Goal: Task Accomplishment & Management: Use online tool/utility

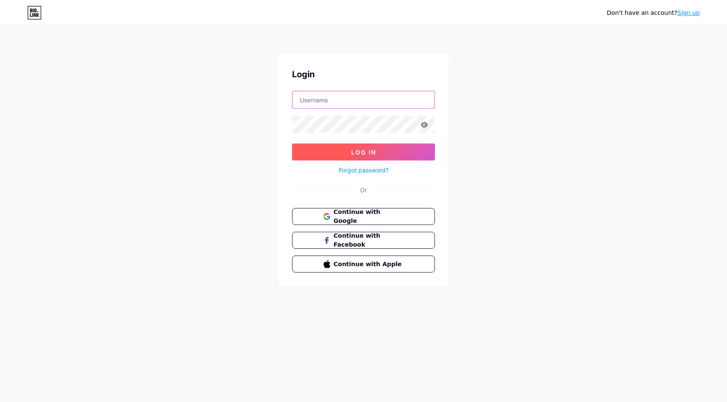
type input "[EMAIL_ADDRESS][DOMAIN_NAME]"
drag, startPoint x: 348, startPoint y: 147, endPoint x: 366, endPoint y: 149, distance: 17.9
click at [348, 147] on button "Log In" at bounding box center [363, 152] width 143 height 17
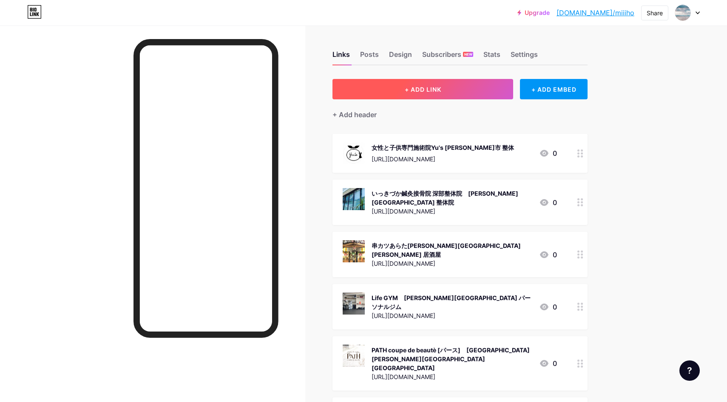
click at [391, 98] on button "+ ADD LINK" at bounding box center [422, 89] width 181 height 20
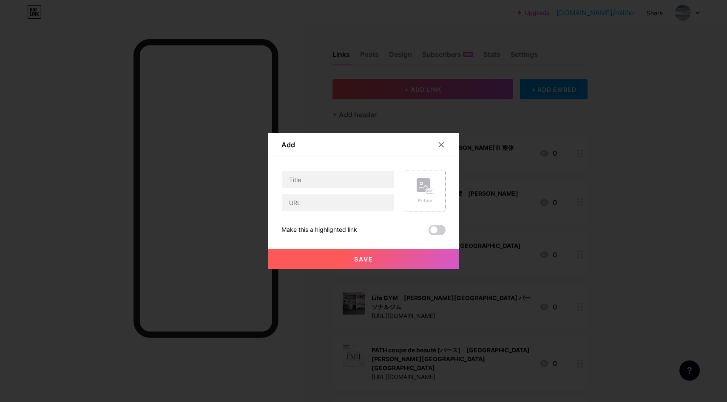
click at [422, 184] on rect at bounding box center [423, 185] width 14 height 14
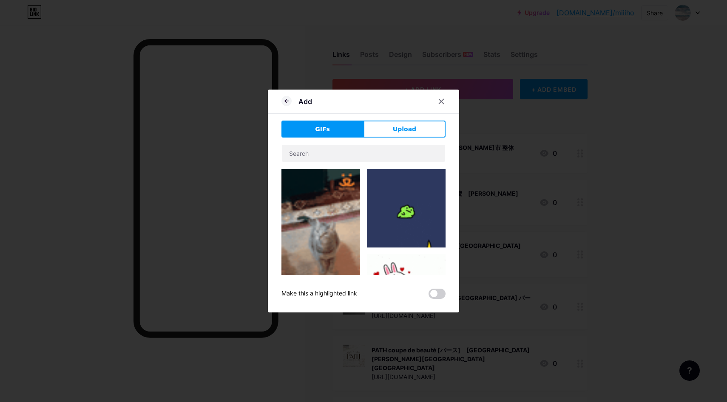
click at [413, 134] on button "Upload" at bounding box center [404, 129] width 82 height 17
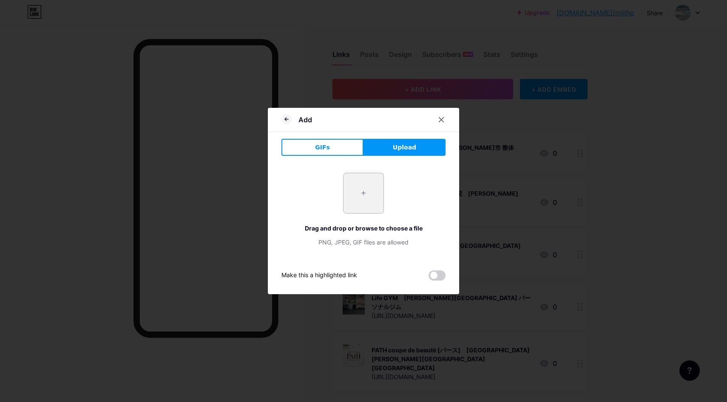
click at [357, 198] on input "file" at bounding box center [363, 193] width 40 height 40
type input "C:\fakepath\スクリーンショット 2025-08-18 10.35.19.jpg"
click at [442, 122] on icon at bounding box center [441, 119] width 7 height 7
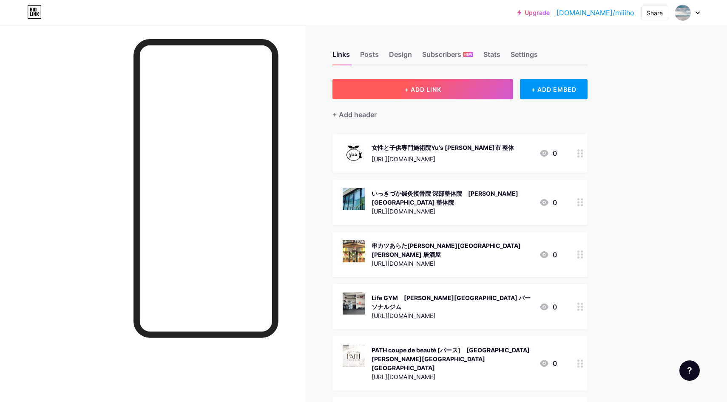
click at [476, 91] on button "+ ADD LINK" at bounding box center [422, 89] width 181 height 20
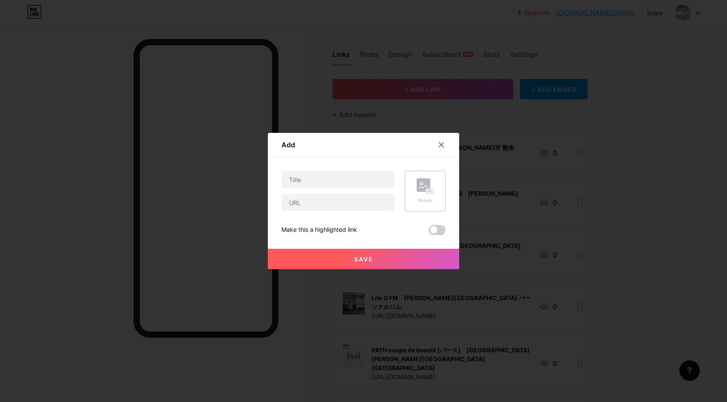
click at [416, 184] on div "Picture" at bounding box center [425, 191] width 41 height 41
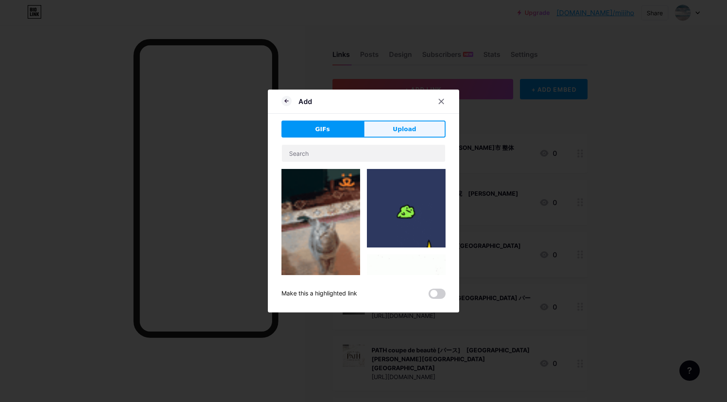
click at [418, 128] on button "Upload" at bounding box center [404, 129] width 82 height 17
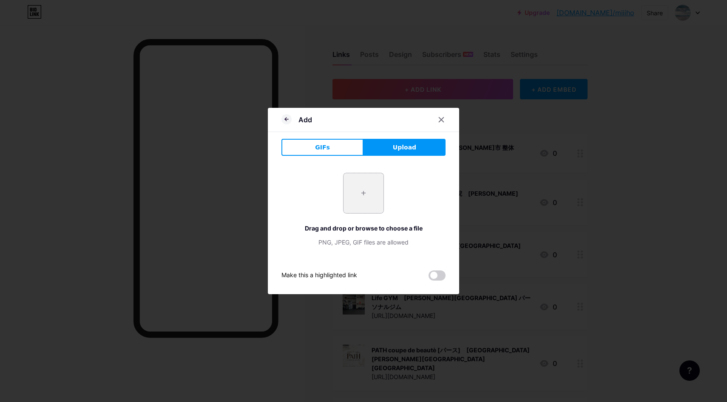
click at [364, 195] on input "file" at bounding box center [363, 193] width 40 height 40
type input "C:\fakepath\スクリーンショット 2025-08-18 10.35.19.jpg"
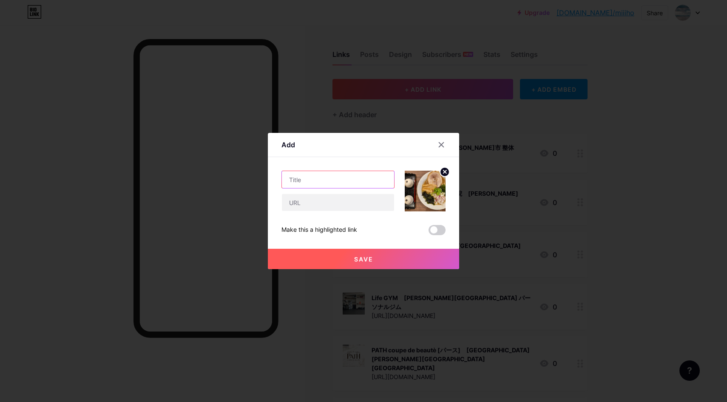
click at [367, 187] on input "text" at bounding box center [338, 179] width 112 height 17
paste input "らーめんの[PERSON_NAME]｜八王子 ラーメン"
type input "らーめんの[PERSON_NAME]｜八王子 ラーメン"
click at [324, 206] on input "text" at bounding box center [338, 202] width 112 height 17
paste input "[URL][DOMAIN_NAME]"
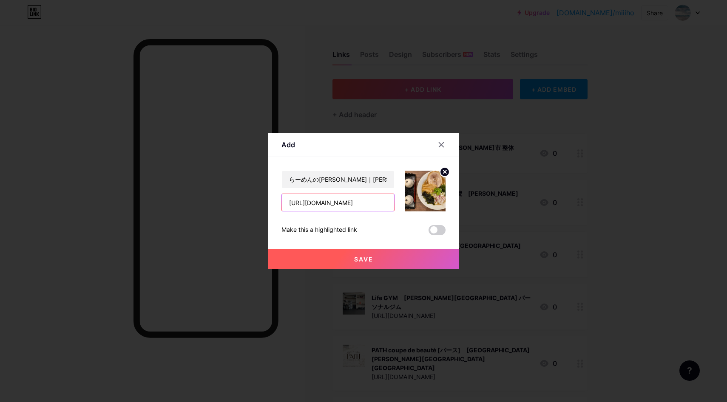
scroll to position [0, 35]
type input "[URL][DOMAIN_NAME]"
click at [344, 253] on button "Save" at bounding box center [363, 259] width 191 height 20
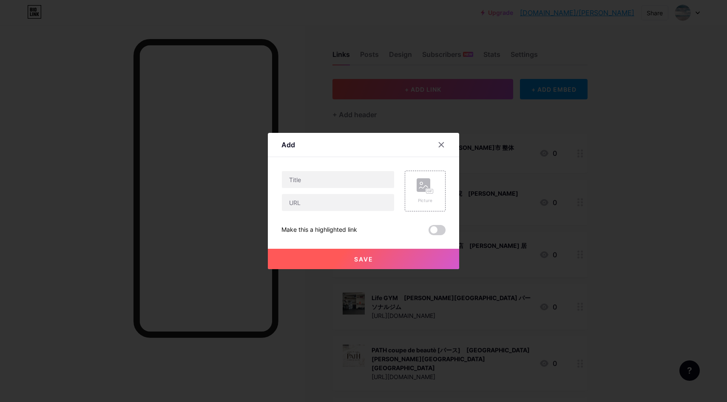
click at [426, 188] on rect at bounding box center [423, 185] width 14 height 14
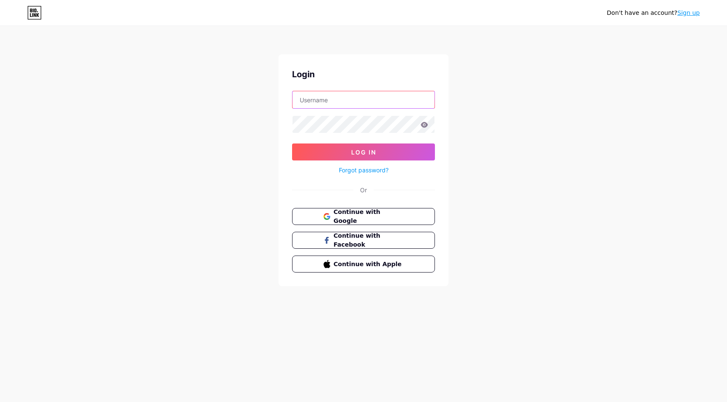
type input "[EMAIL_ADDRESS][DOMAIN_NAME]"
drag, startPoint x: 383, startPoint y: 150, endPoint x: 454, endPoint y: 162, distance: 71.9
click at [383, 150] on button "Log In" at bounding box center [363, 152] width 143 height 17
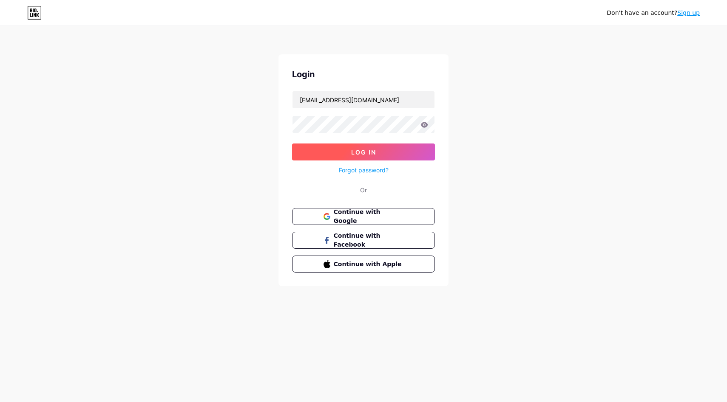
click at [402, 159] on button "Log In" at bounding box center [363, 152] width 143 height 17
click at [379, 155] on button "Log In" at bounding box center [363, 152] width 143 height 17
click at [422, 159] on button "Log In" at bounding box center [363, 152] width 143 height 17
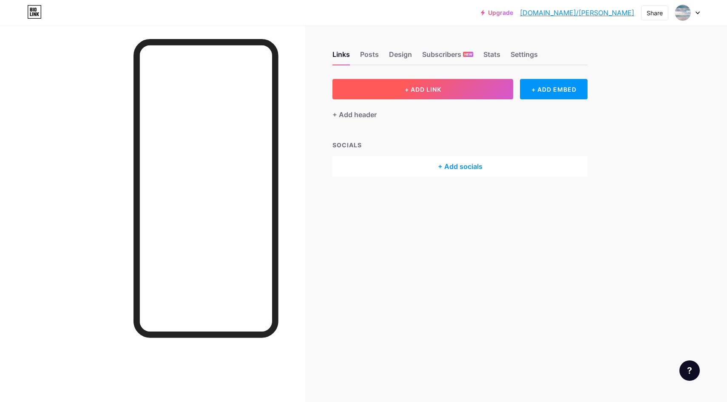
click at [457, 96] on button "+ ADD LINK" at bounding box center [422, 89] width 181 height 20
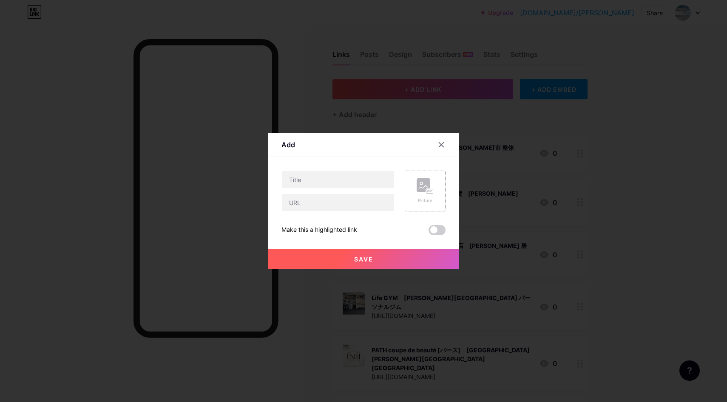
click at [429, 188] on rect at bounding box center [423, 185] width 14 height 14
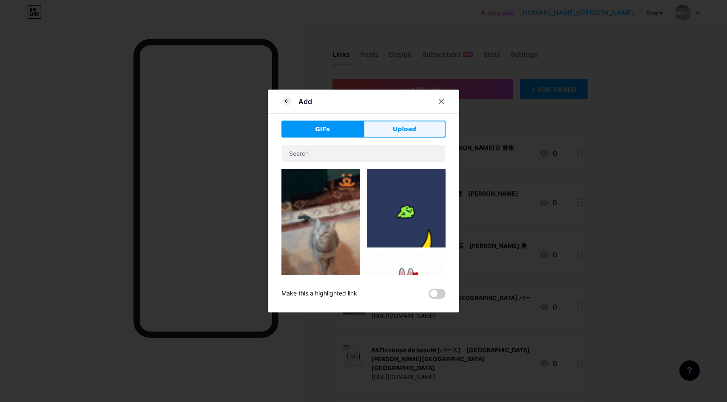
click at [399, 131] on span "Upload" at bounding box center [404, 129] width 23 height 9
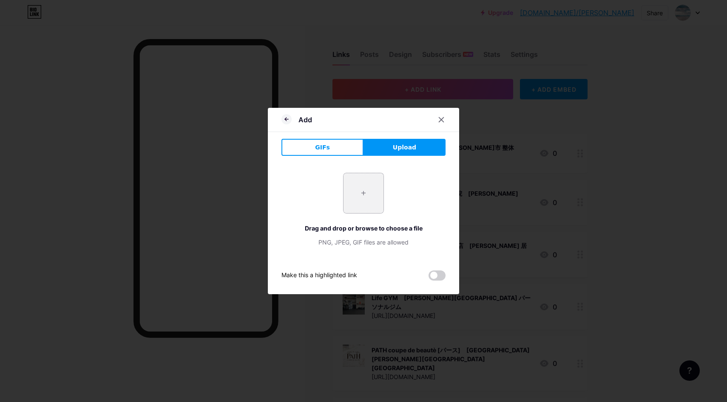
click at [360, 191] on input "file" at bounding box center [363, 193] width 40 height 40
type input "C:\fakepath\スクリーンショット 2025-08-18 10.52.36.jpg"
drag, startPoint x: 443, startPoint y: 120, endPoint x: 455, endPoint y: 110, distance: 16.0
click at [443, 120] on icon at bounding box center [441, 119] width 7 height 7
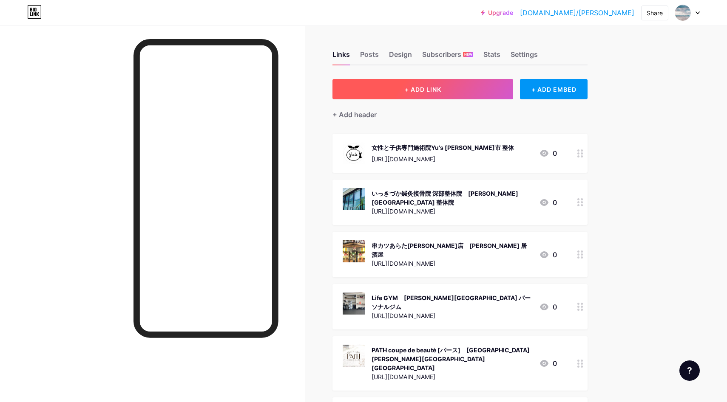
click at [462, 95] on button "+ ADD LINK" at bounding box center [422, 89] width 181 height 20
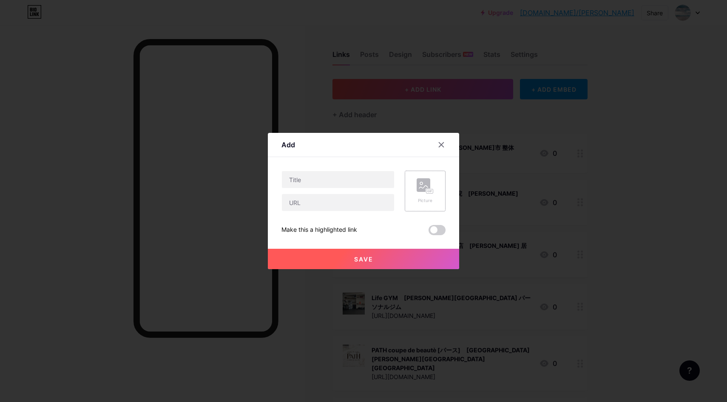
click at [421, 190] on rect at bounding box center [423, 185] width 14 height 14
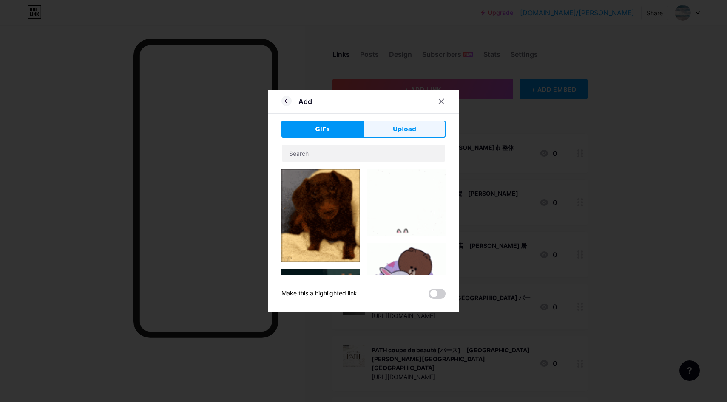
click at [415, 130] on button "Upload" at bounding box center [404, 129] width 82 height 17
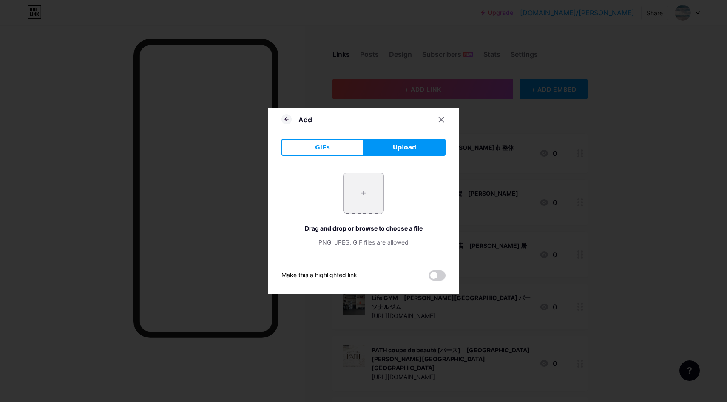
click at [365, 187] on input "file" at bounding box center [363, 193] width 40 height 40
type input "C:\fakepath\スクリーンショット 2025-08-18 10.52.36.jpg"
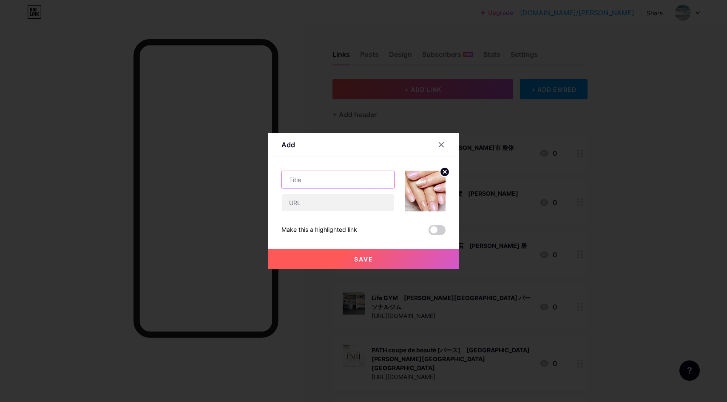
click at [320, 176] on input "text" at bounding box center [338, 179] width 112 height 17
paste input "nailsalon NiJi｜茨城 ネイル"
type input "nailsalon NiJi｜茨城 ネイル"
click at [341, 200] on input "text" at bounding box center [338, 202] width 112 height 17
paste input "[URL][DOMAIN_NAME]"
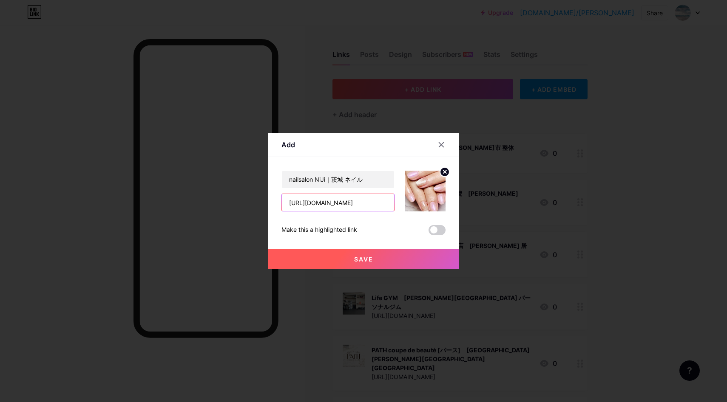
scroll to position [0, 33]
type input "[URL][DOMAIN_NAME]"
click at [412, 255] on button "Save" at bounding box center [363, 259] width 191 height 20
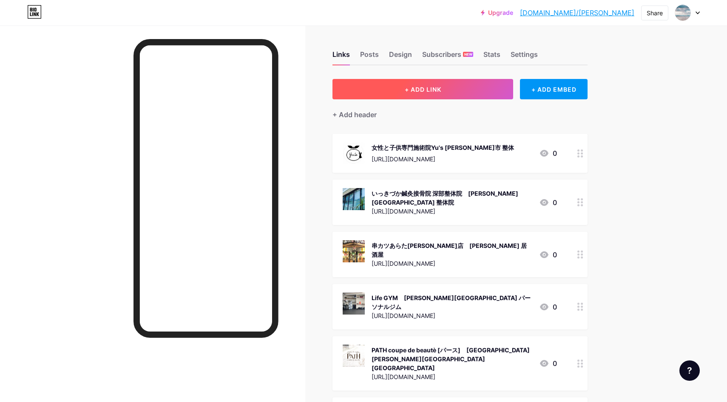
click at [461, 97] on button "+ ADD LINK" at bounding box center [422, 89] width 181 height 20
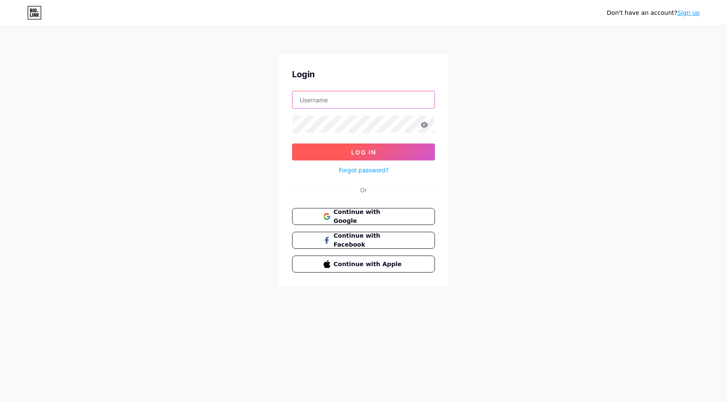
type input "[EMAIL_ADDRESS][DOMAIN_NAME]"
click at [317, 150] on button "Log In" at bounding box center [363, 152] width 143 height 17
click at [338, 151] on button "Log In" at bounding box center [363, 152] width 143 height 17
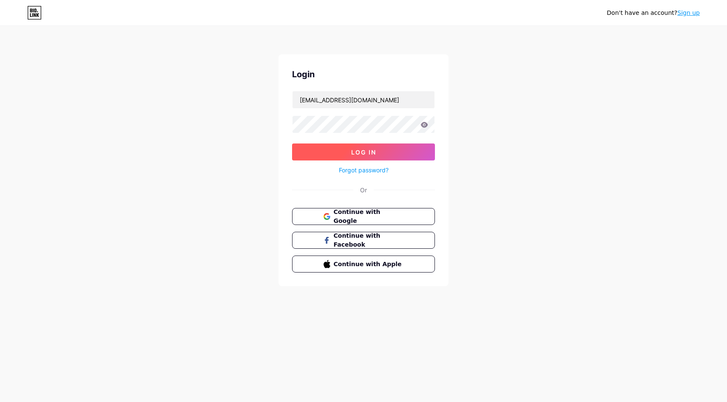
click at [338, 151] on button "Log In" at bounding box center [363, 152] width 143 height 17
click at [385, 148] on button "Log In" at bounding box center [363, 152] width 143 height 17
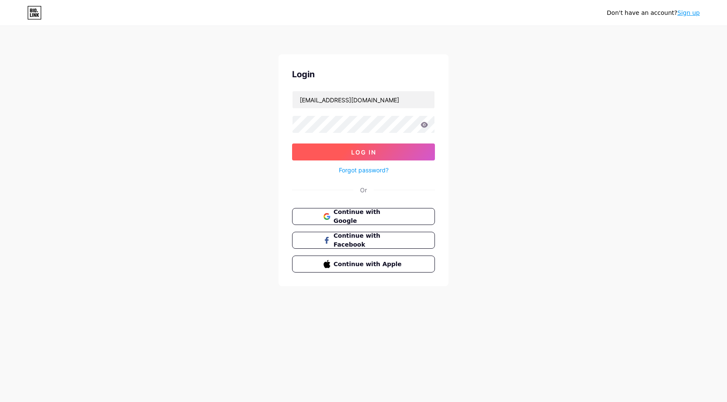
click at [385, 148] on button "Log In" at bounding box center [363, 152] width 143 height 17
click at [379, 149] on button "Log In" at bounding box center [363, 152] width 143 height 17
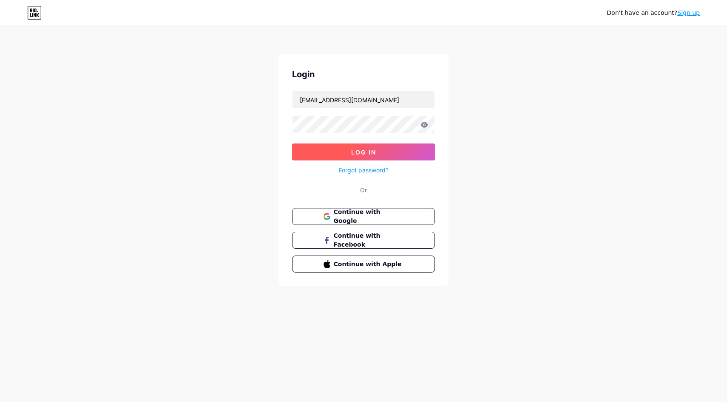
click at [379, 149] on button "Log In" at bounding box center [363, 152] width 143 height 17
click at [357, 153] on span "Log In" at bounding box center [363, 152] width 25 height 7
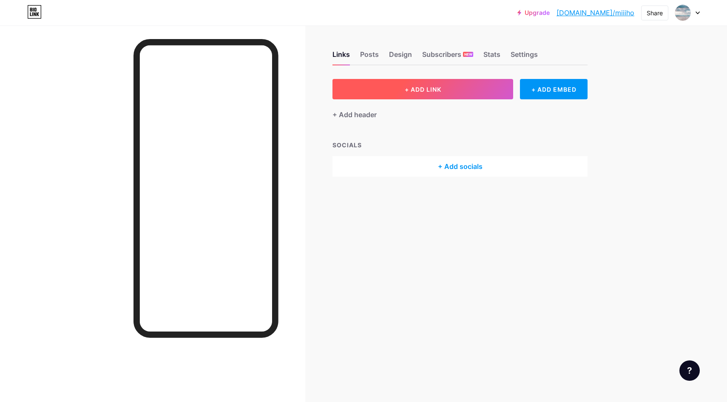
click at [434, 93] on button "+ ADD LINK" at bounding box center [422, 89] width 181 height 20
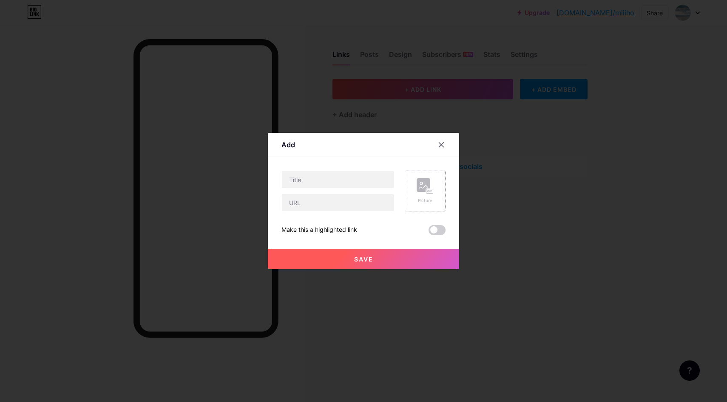
click at [423, 190] on rect at bounding box center [423, 185] width 14 height 14
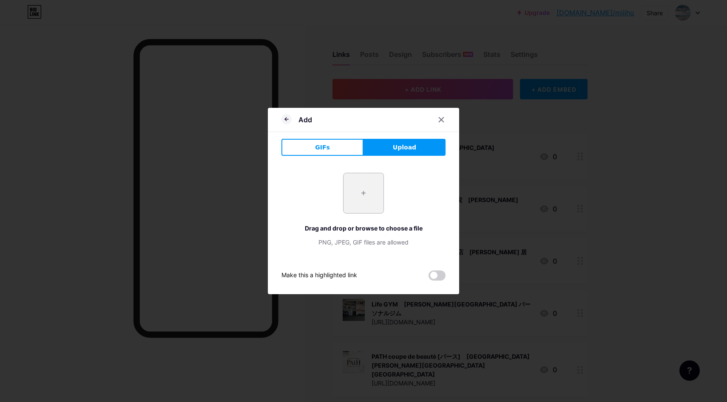
click at [367, 190] on input "file" at bounding box center [363, 193] width 40 height 40
type input "C:\fakepath\スクリーンショット 2025-08-18 11.02.33.jpg"
click at [444, 122] on icon at bounding box center [441, 119] width 7 height 7
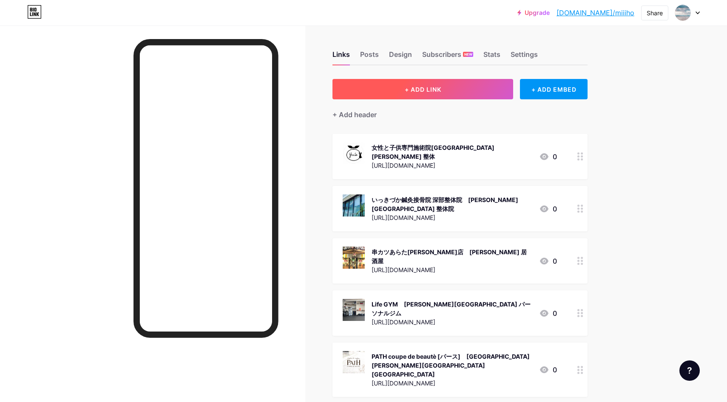
click at [435, 97] on button "+ ADD LINK" at bounding box center [422, 89] width 181 height 20
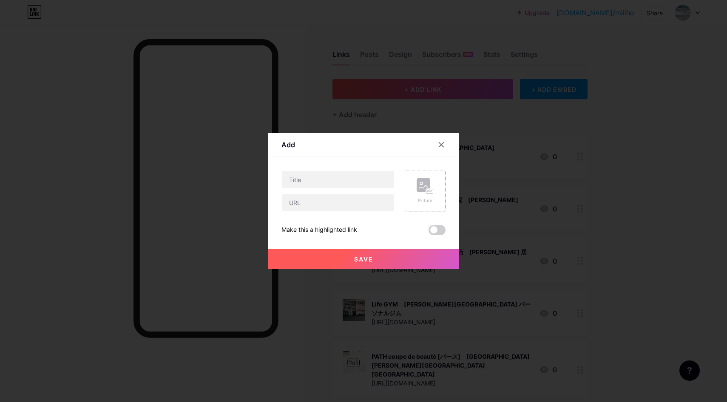
click at [422, 177] on div "Picture" at bounding box center [425, 191] width 41 height 41
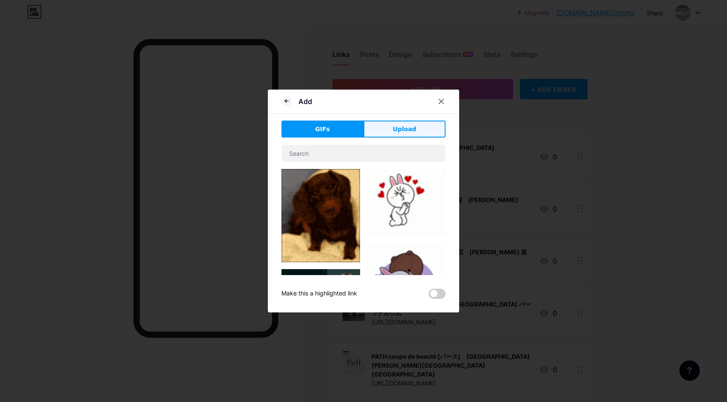
click at [419, 133] on button "Upload" at bounding box center [404, 129] width 82 height 17
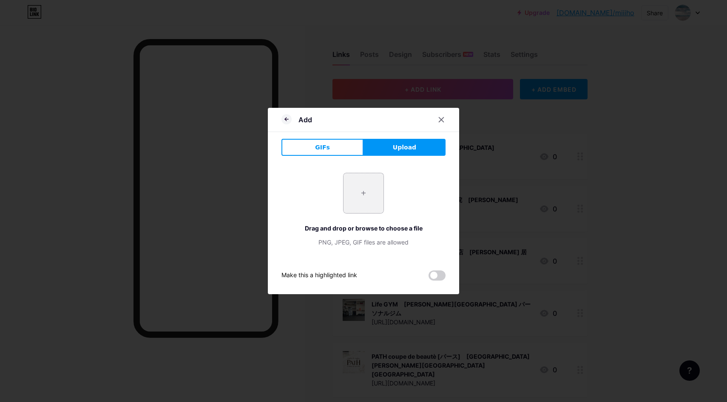
click at [353, 187] on input "file" at bounding box center [363, 193] width 40 height 40
type input "C:\fakepath\スクリーンショット 2025-08-18 11.02.33.jpg"
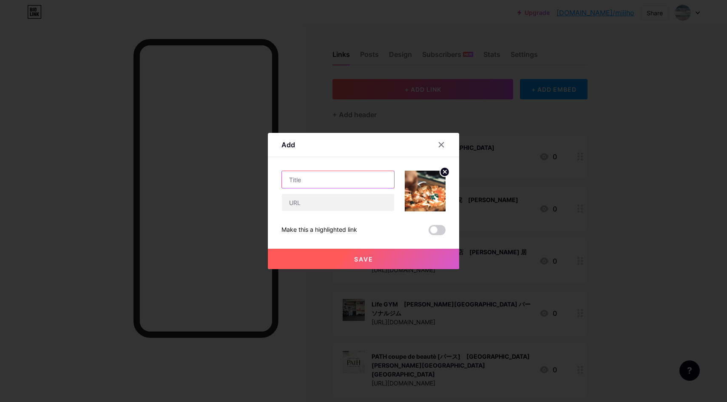
click at [351, 180] on input "text" at bounding box center [338, 179] width 112 height 17
paste input "[PERSON_NAME] -nexus-｜[GEOGRAPHIC_DATA] バー"
type input "[PERSON_NAME] -nexus-｜[GEOGRAPHIC_DATA] バー"
click at [349, 197] on input "text" at bounding box center [338, 202] width 112 height 17
paste input "[URL][DOMAIN_NAME]"
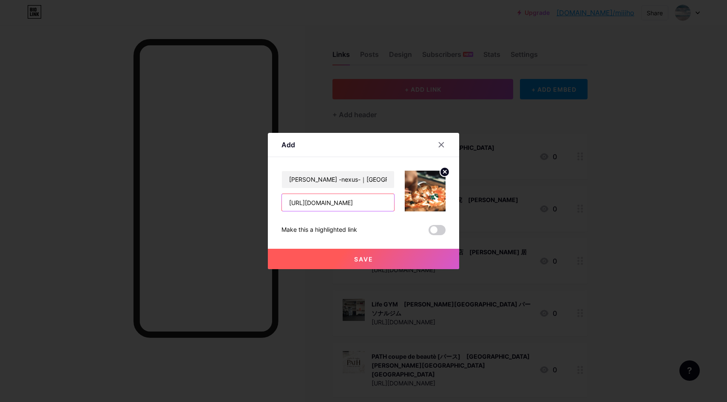
scroll to position [0, 32]
type input "[URL][DOMAIN_NAME]"
click at [330, 263] on button "Save" at bounding box center [363, 259] width 191 height 20
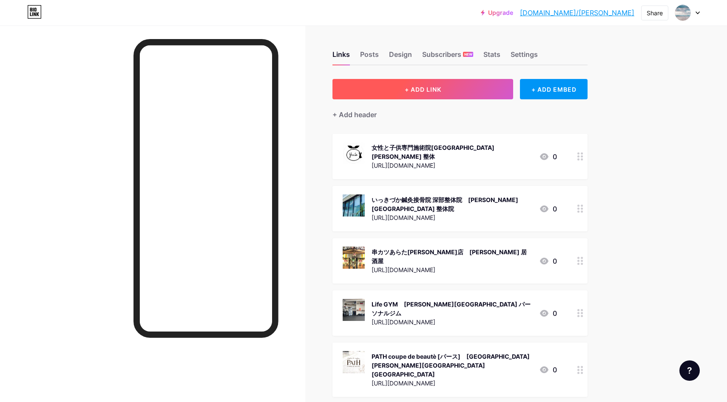
click at [466, 84] on button "+ ADD LINK" at bounding box center [422, 89] width 181 height 20
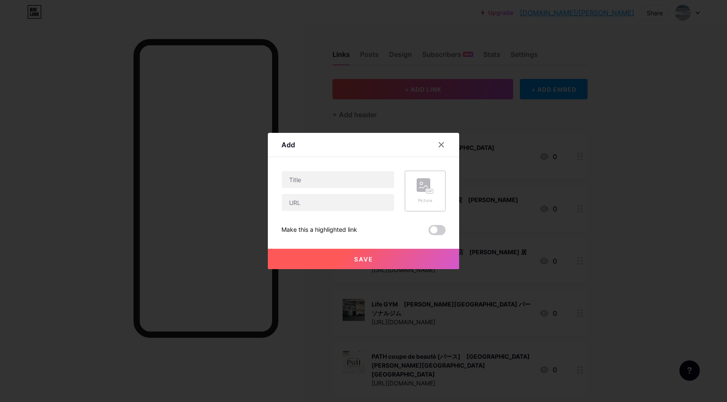
click at [413, 181] on div "Picture" at bounding box center [425, 191] width 41 height 41
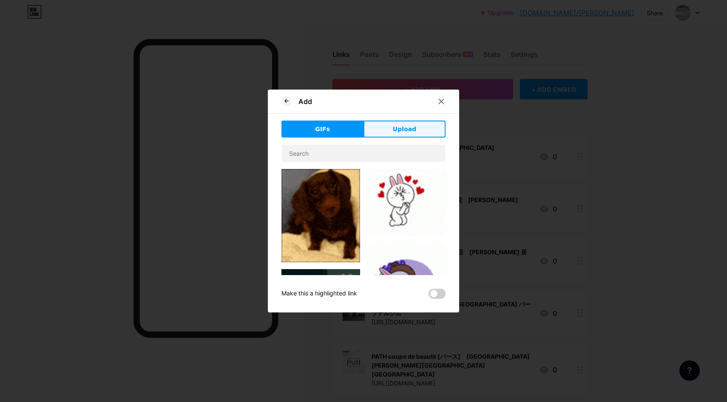
click at [416, 135] on button "Upload" at bounding box center [404, 129] width 82 height 17
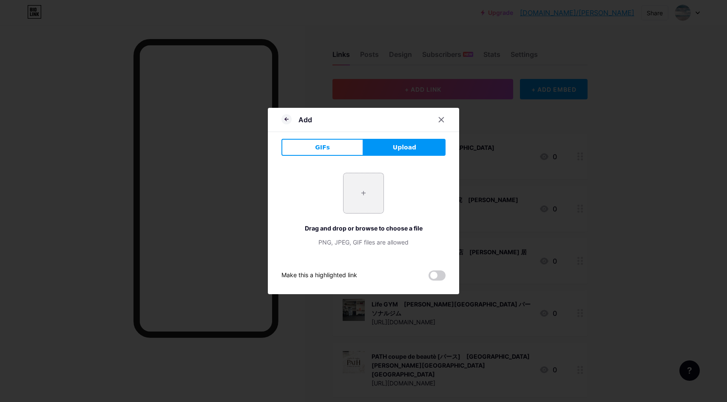
click at [368, 186] on input "file" at bounding box center [363, 193] width 40 height 40
type input "C:\fakepath\スクリーンショット 2025-08-18 11.08.39.jpg"
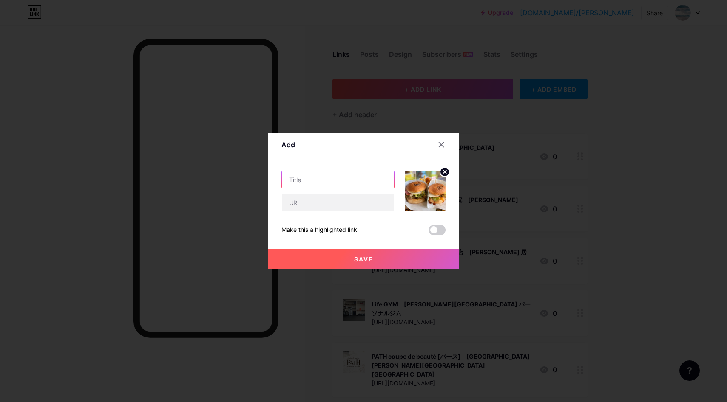
click at [357, 178] on input "text" at bounding box center [338, 179] width 112 height 17
paste input "ヤンバーガー石垣島（YAMBURGER.ISHIGAKI）｜石垣市 ハンバーガー"
type input "ヤンバーガー石垣島（YAMBURGER.ISHIGAKI）｜石垣市 ハンバーガー"
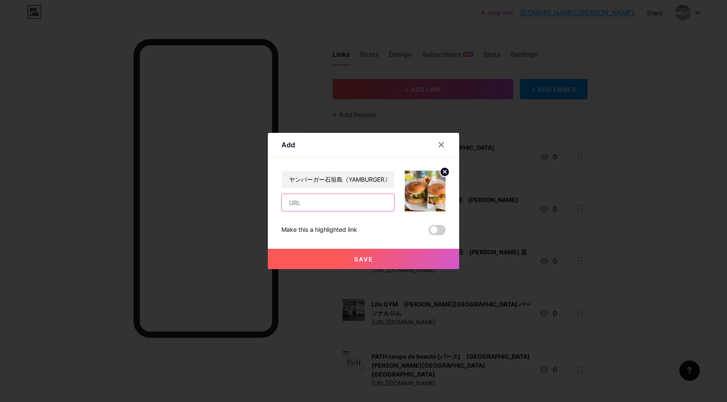
click at [343, 205] on input "text" at bounding box center [338, 202] width 112 height 17
paste input "[URL][DOMAIN_NAME]"
type input "[URL][DOMAIN_NAME]"
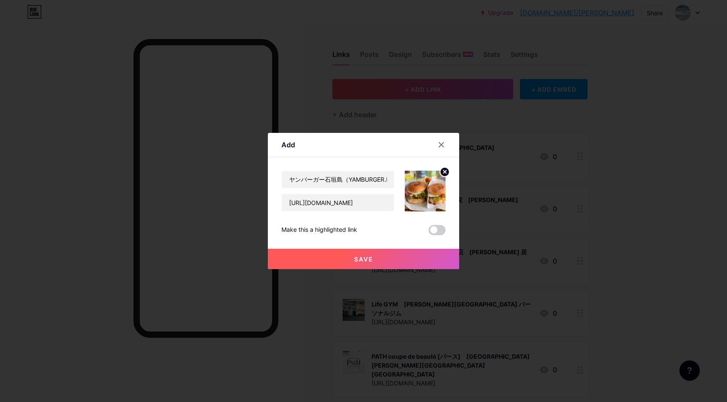
drag, startPoint x: 353, startPoint y: 256, endPoint x: 421, endPoint y: 192, distance: 93.2
click at [353, 255] on button "Save" at bounding box center [363, 259] width 191 height 20
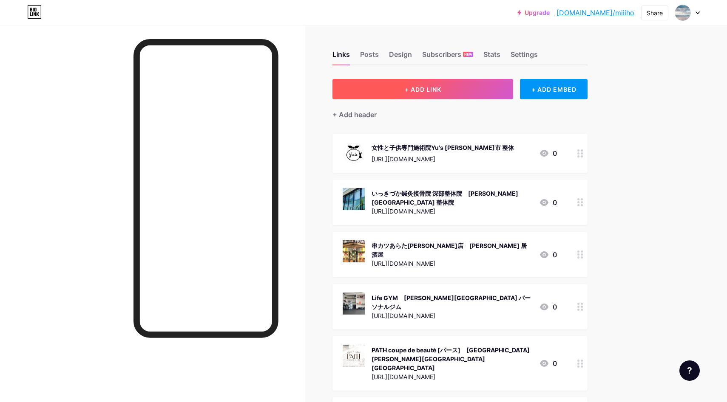
click at [465, 91] on button "+ ADD LINK" at bounding box center [422, 89] width 181 height 20
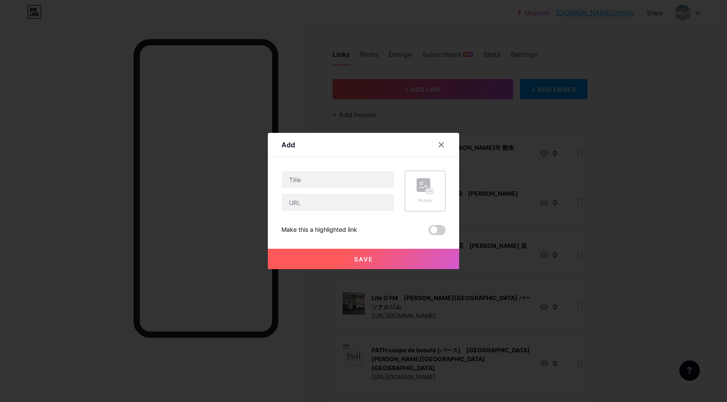
click at [419, 189] on rect at bounding box center [423, 185] width 14 height 14
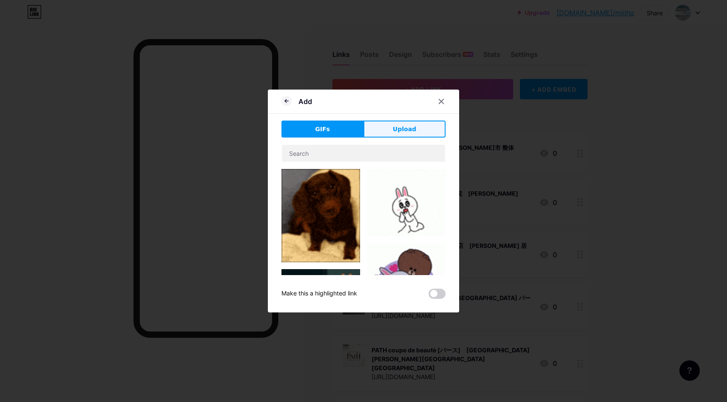
click at [414, 133] on span "Upload" at bounding box center [404, 129] width 23 height 9
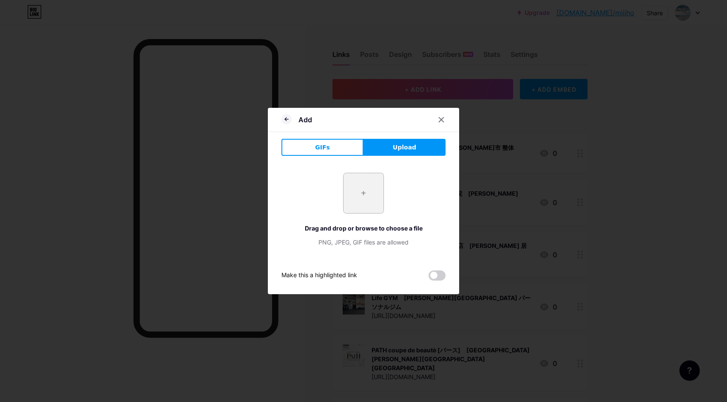
click at [365, 186] on input "file" at bounding box center [363, 193] width 40 height 40
type input "C:\fakepath\スクリーンショット 2025-08-18 11.17.03.jpg"
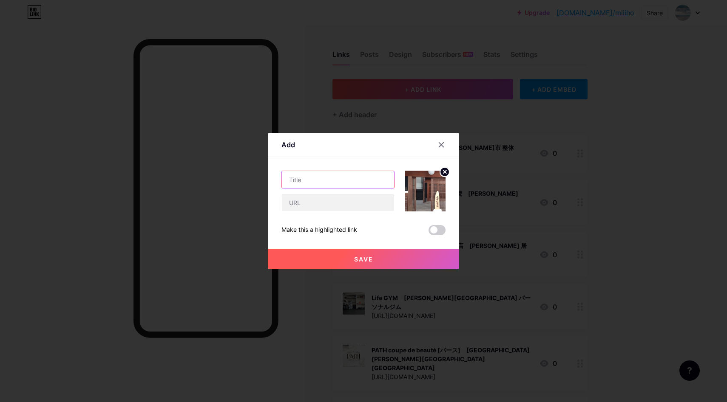
click at [366, 178] on input "text" at bounding box center [338, 179] width 112 height 17
paste input "おおきに鍼灸院｜御所市 鍼灸院"
type input "おおきに鍼灸院｜御所市 鍼灸院"
click at [331, 204] on input "text" at bounding box center [338, 202] width 112 height 17
paste input "[URL][DOMAIN_NAME]"
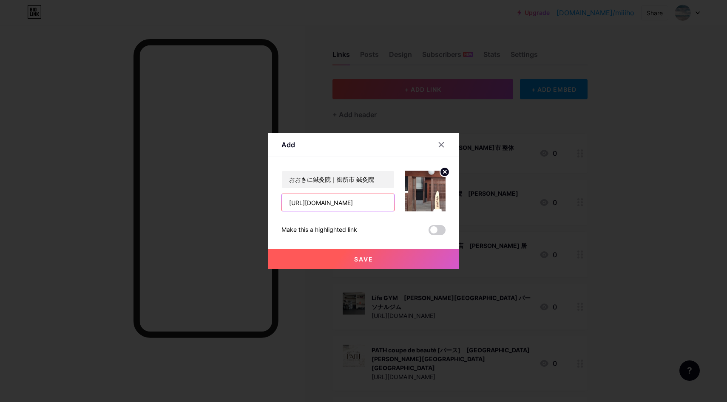
scroll to position [0, 31]
type input "[URL][DOMAIN_NAME]"
drag, startPoint x: 353, startPoint y: 259, endPoint x: 364, endPoint y: 245, distance: 18.1
click at [353, 259] on button "Save" at bounding box center [363, 259] width 191 height 20
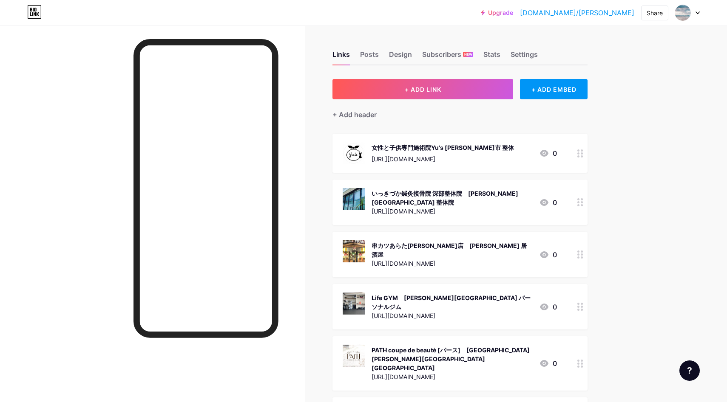
click at [454, 92] on button "+ ADD LINK" at bounding box center [422, 89] width 181 height 20
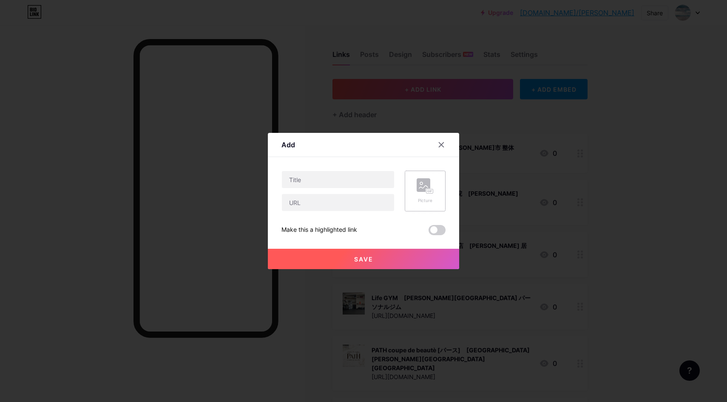
click at [418, 185] on rect at bounding box center [423, 185] width 14 height 14
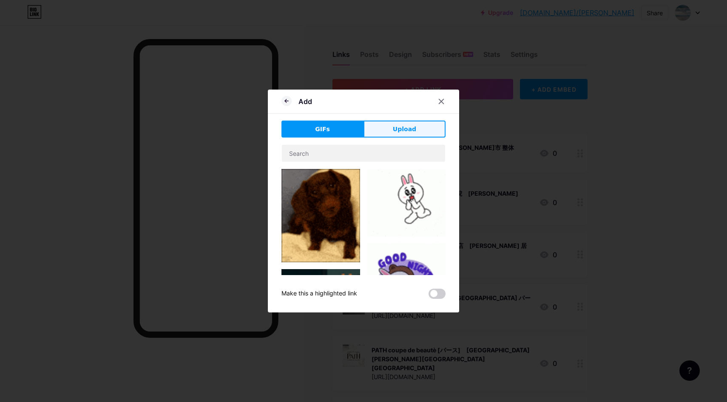
click at [413, 129] on span "Upload" at bounding box center [404, 129] width 23 height 9
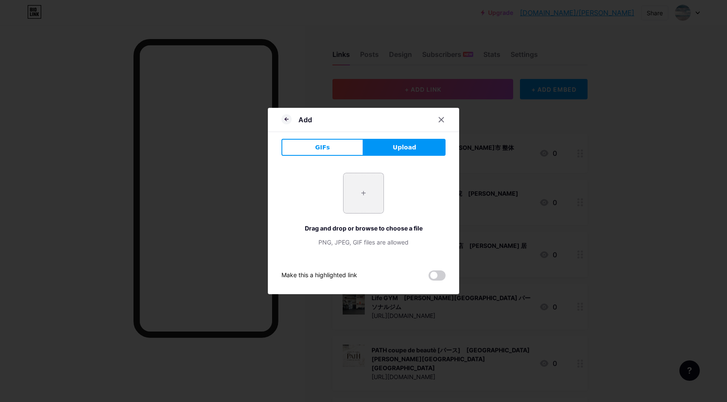
click at [359, 193] on input "file" at bounding box center [363, 193] width 40 height 40
type input "C:\fakepath\スクリーンショット 2025-08-18 11.21.17.jpg"
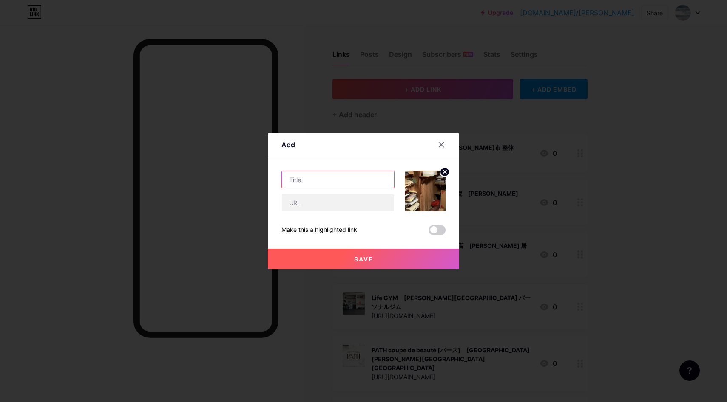
click input "text"
paste input "株式会社テゴット｜[GEOGRAPHIC_DATA] 遺品整理"
type input "株式会社テゴット｜[GEOGRAPHIC_DATA] 遺品整理"
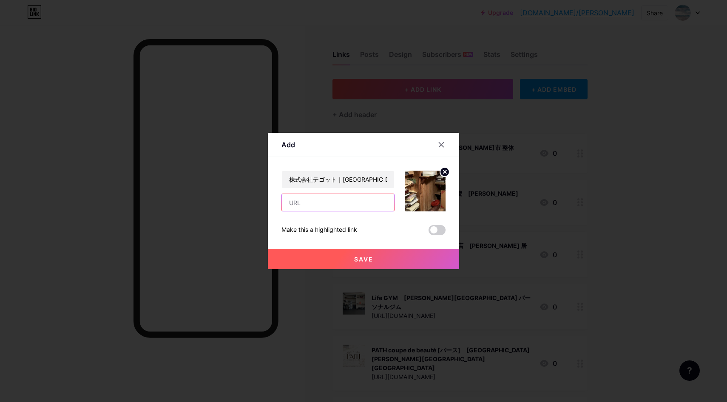
click input "text"
paste input "[URL][DOMAIN_NAME]"
type input "[URL][DOMAIN_NAME]"
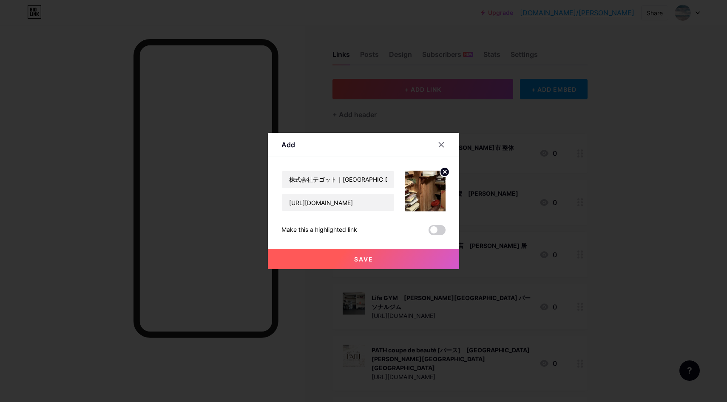
click button "Save"
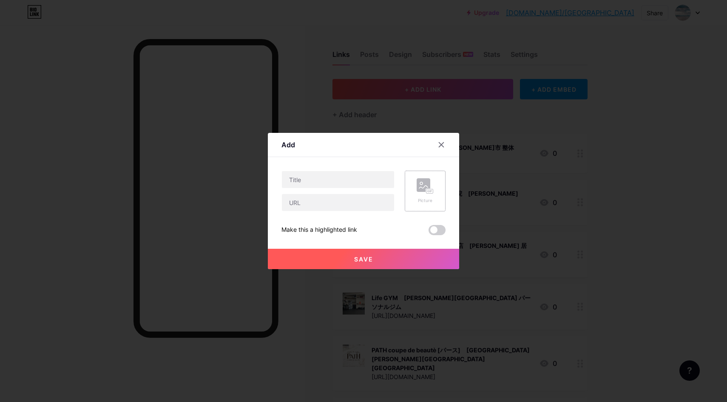
click at [411, 186] on div "Picture" at bounding box center [425, 191] width 41 height 41
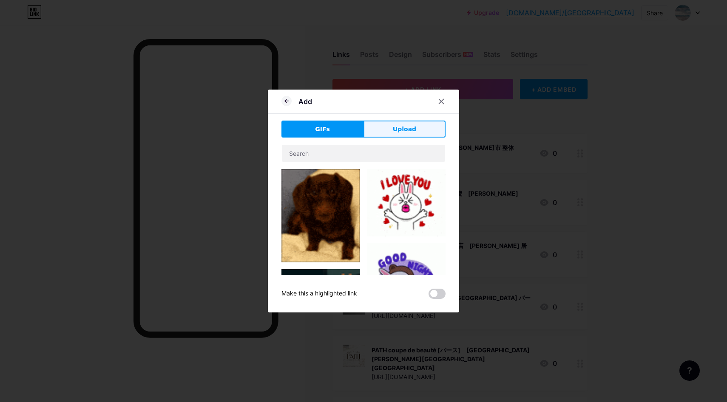
click at [414, 132] on span "Upload" at bounding box center [404, 129] width 23 height 9
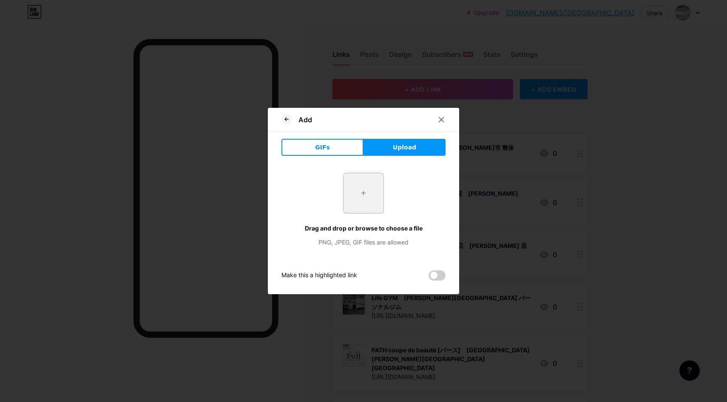
click at [364, 184] on input "file" at bounding box center [363, 193] width 40 height 40
type input "C:\fakepath\スクリーンショット [DATE] 11.26.27.jpg"
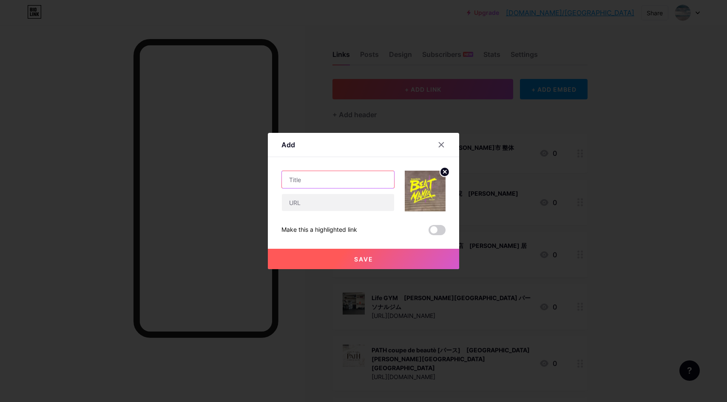
click at [345, 177] on input "text" at bounding box center [338, 179] width 112 height 17
paste input "DANCE STUDIO BEAT*MANIA　昭島スタジオ｜[GEOGRAPHIC_DATA] ダンス"
type input "DANCE STUDIO BEAT*MANIA　昭島スタジオ｜[GEOGRAPHIC_DATA] ダンス"
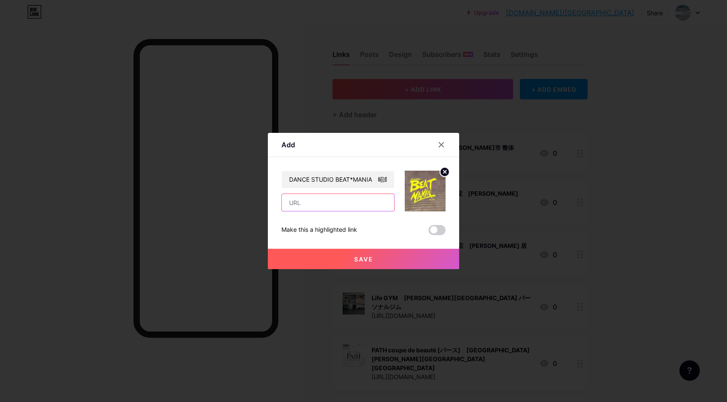
click at [314, 200] on input "text" at bounding box center [338, 202] width 112 height 17
paste input "[URL][DOMAIN_NAME]"
type input "[URL][DOMAIN_NAME]"
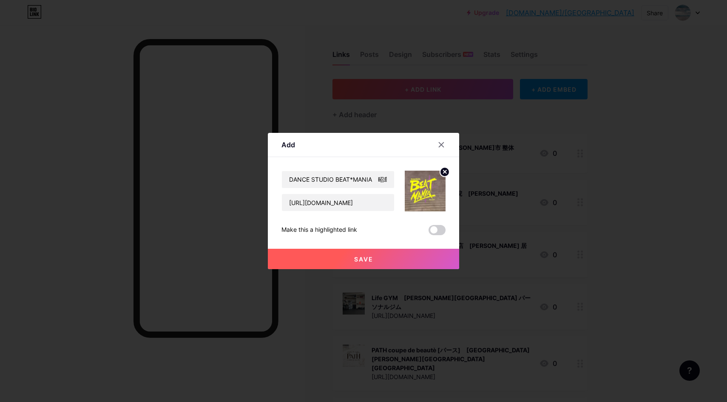
click at [328, 259] on button "Save" at bounding box center [363, 259] width 191 height 20
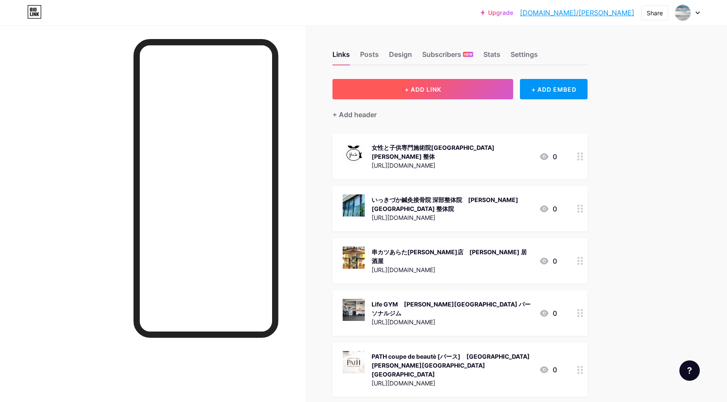
click at [428, 88] on span "+ ADD LINK" at bounding box center [423, 89] width 37 height 7
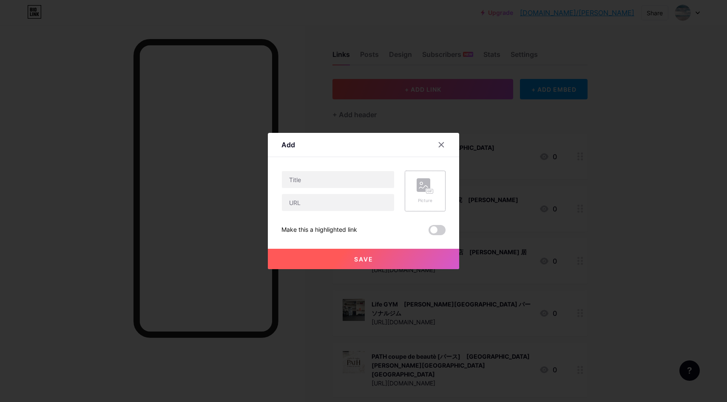
click at [419, 183] on rect at bounding box center [423, 185] width 14 height 14
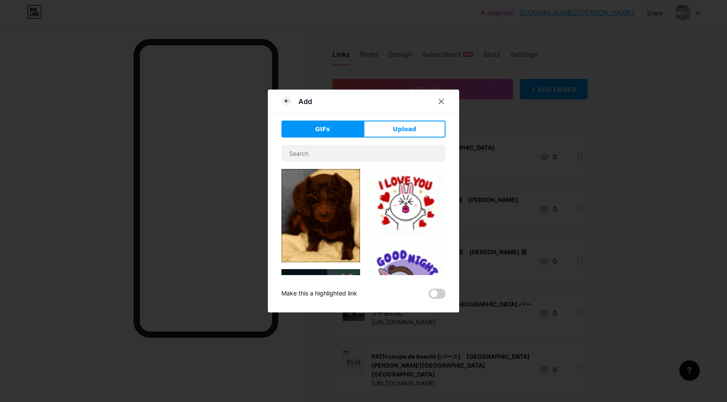
click at [409, 131] on span "Upload" at bounding box center [404, 129] width 23 height 9
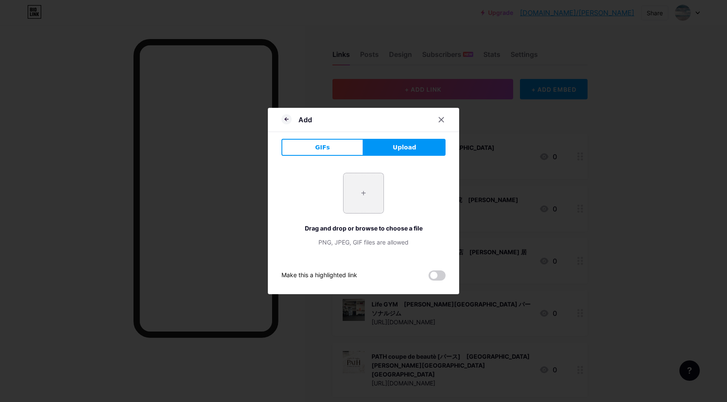
click at [370, 187] on input "file" at bounding box center [363, 193] width 40 height 40
type input "C:\fakepath\スクリーンショット 2025-08-18 11.41.22.jpg"
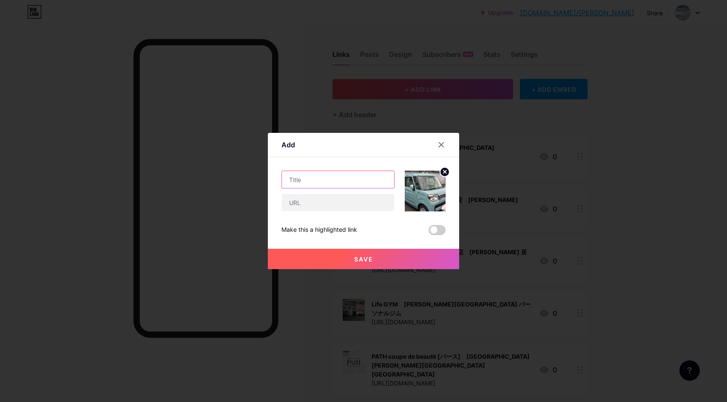
click at [343, 185] on input "text" at bounding box center [338, 179] width 112 height 17
paste input "WOW!カーズ(ワオカーズ)｜[PERSON_NAME][GEOGRAPHIC_DATA] 中古車買取"
type input "WOW!カーズ(ワオカーズ)｜[PERSON_NAME][GEOGRAPHIC_DATA] 中古車買取"
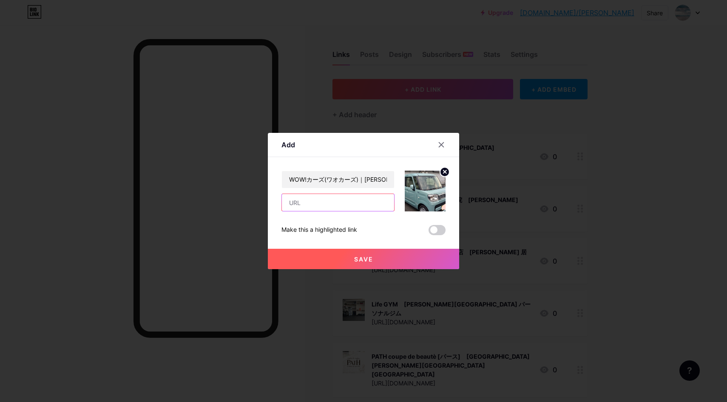
click at [323, 206] on input "text" at bounding box center [338, 202] width 112 height 17
paste input "[URL][DOMAIN_NAME]"
type input "[URL][DOMAIN_NAME]"
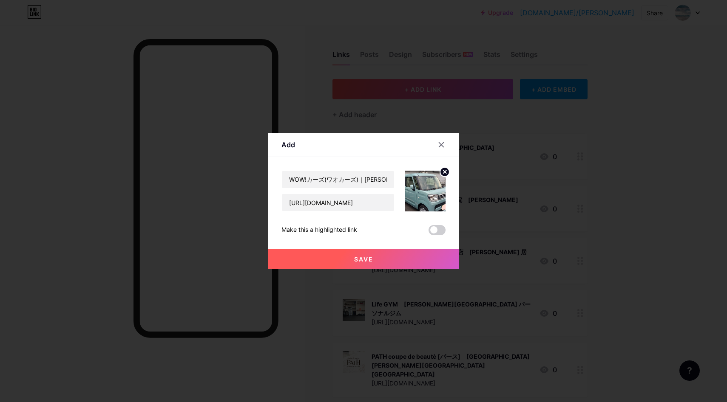
click at [344, 263] on button "Save" at bounding box center [363, 259] width 191 height 20
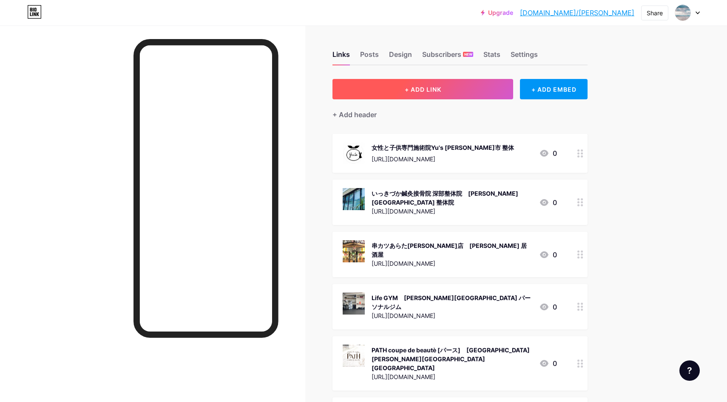
drag, startPoint x: 0, startPoint y: 0, endPoint x: 451, endPoint y: 93, distance: 460.5
click at [451, 93] on button "+ ADD LINK" at bounding box center [422, 89] width 181 height 20
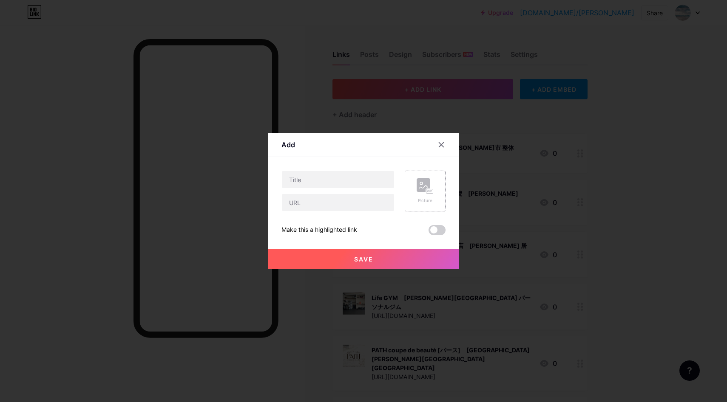
click at [421, 190] on rect at bounding box center [423, 185] width 14 height 14
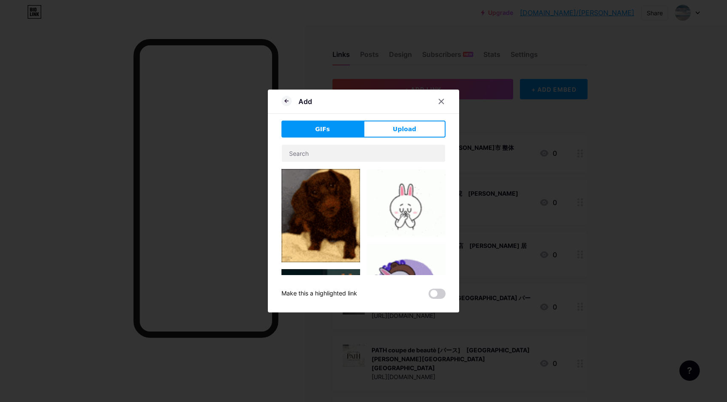
click at [417, 130] on button "Upload" at bounding box center [404, 129] width 82 height 17
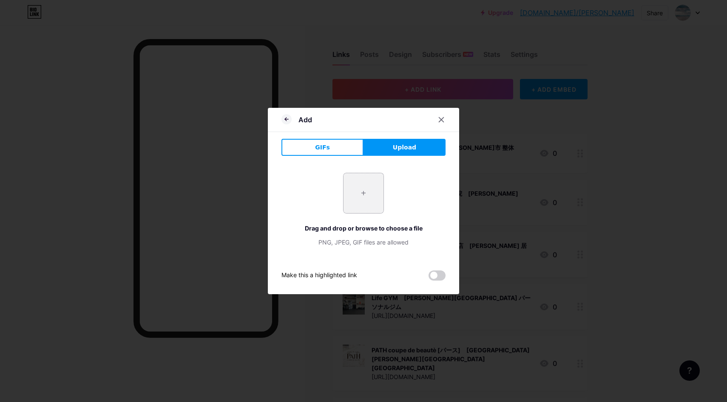
click at [367, 189] on input "file" at bounding box center [363, 193] width 40 height 40
type input "C:\fakepath\スクリーンショット 2025-08-18 11.49.59.jpg"
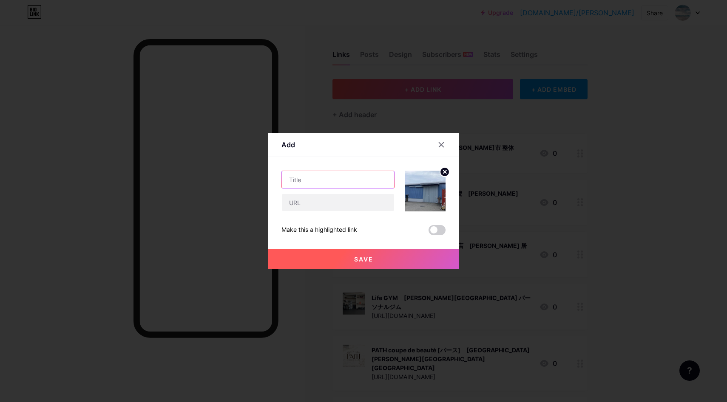
click at [350, 181] on input "text" at bounding box center [338, 179] width 112 height 17
paste input "株式会社 エコジロー｜[PERSON_NAME]市 不用品回収"
type input "株式会社 エコジロー｜[PERSON_NAME]市 不用品回収"
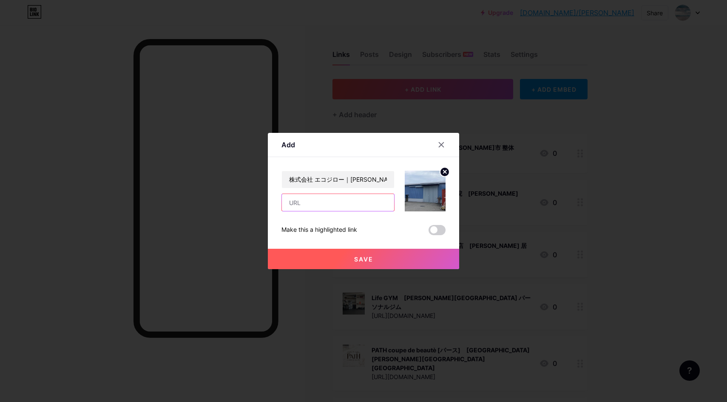
click at [339, 206] on input "text" at bounding box center [338, 202] width 112 height 17
paste input "[URL][DOMAIN_NAME]"
type input "[URL][DOMAIN_NAME]"
click at [342, 259] on button "Save" at bounding box center [363, 259] width 191 height 20
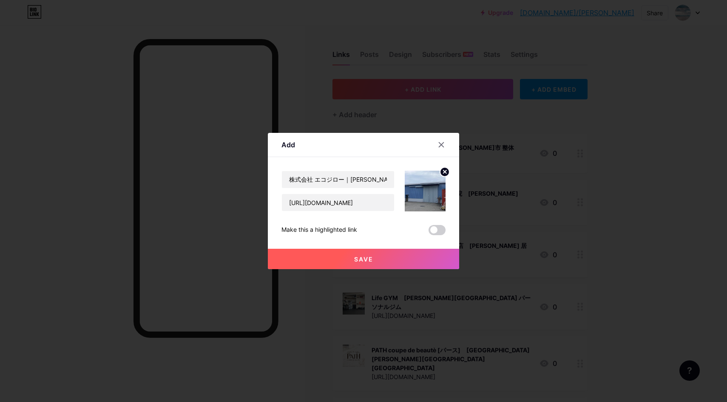
scroll to position [0, 0]
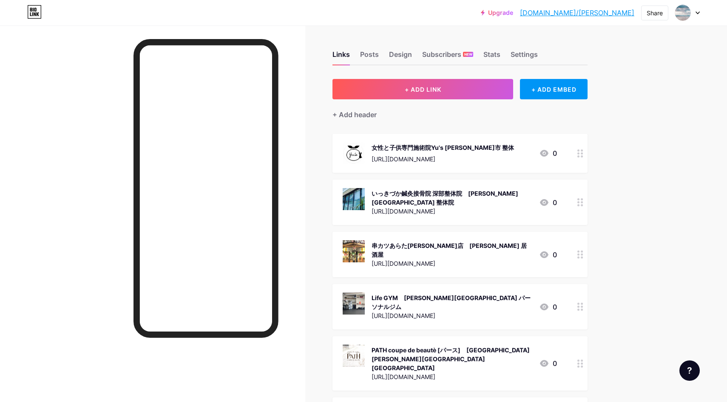
click at [441, 93] on button "+ ADD LINK" at bounding box center [422, 89] width 181 height 20
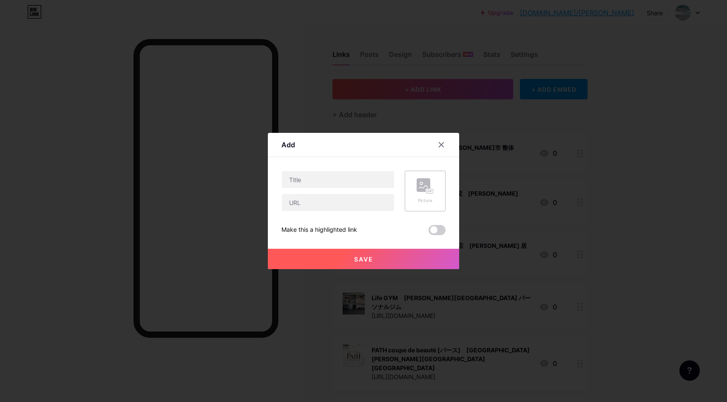
click at [424, 186] on rect at bounding box center [423, 185] width 14 height 14
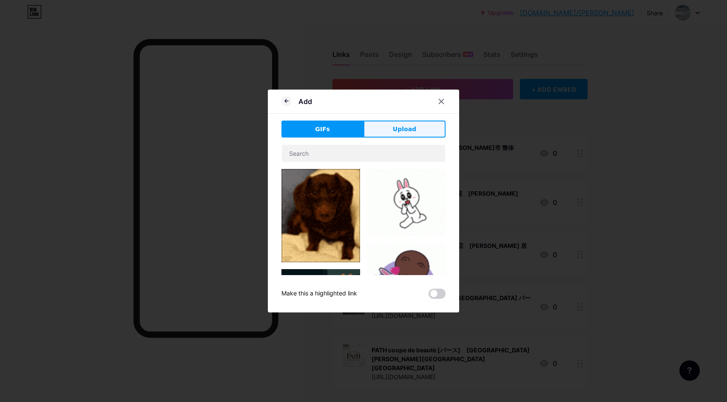
click at [408, 127] on span "Upload" at bounding box center [404, 129] width 23 height 9
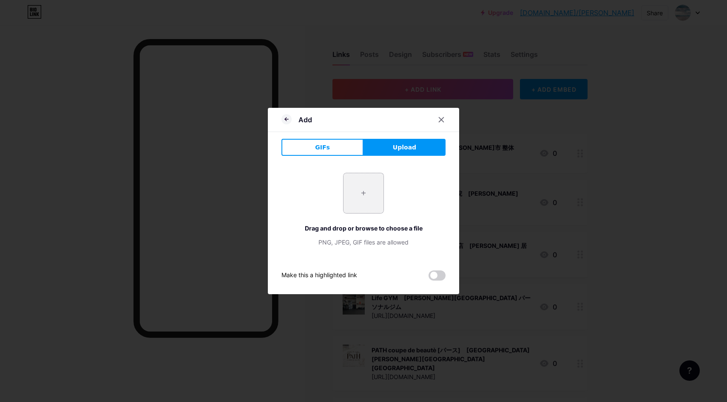
click at [359, 187] on input "file" at bounding box center [363, 193] width 40 height 40
type input "C:\fakepath\スクリーンショット 2025-08-18 11.55.32.jpg"
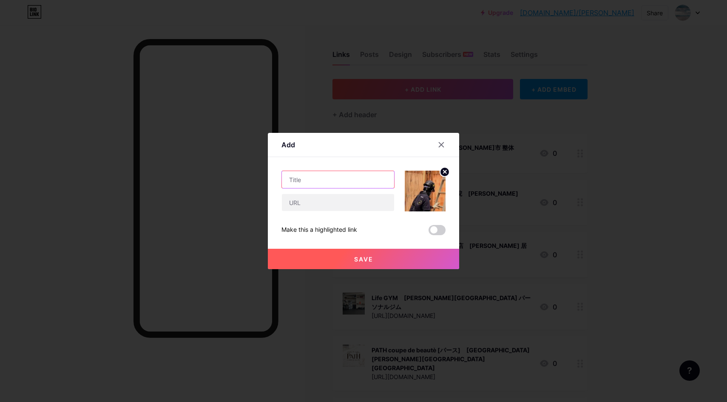
click at [350, 181] on input "text" at bounding box center [338, 179] width 112 height 17
paste input "株式会社 [PERSON_NAME]工務店｜沖縄 工務店"
type input "株式会社 [PERSON_NAME]工務店｜沖縄 工務店"
click at [351, 207] on input "text" at bounding box center [338, 202] width 112 height 17
paste input "[URL][DOMAIN_NAME]"
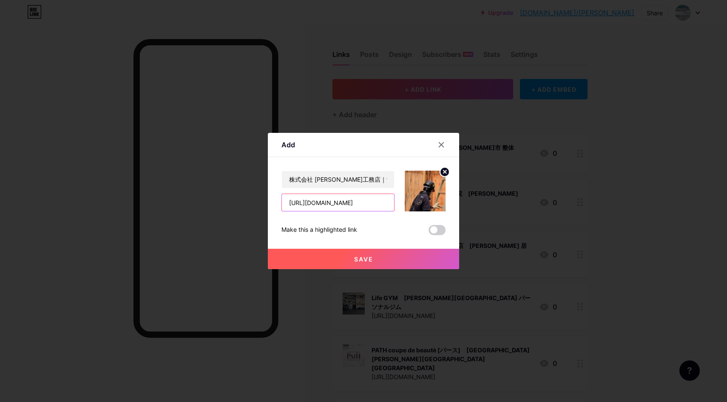
scroll to position [0, 32]
type input "[URL][DOMAIN_NAME]"
click at [340, 263] on button "Save" at bounding box center [363, 259] width 191 height 20
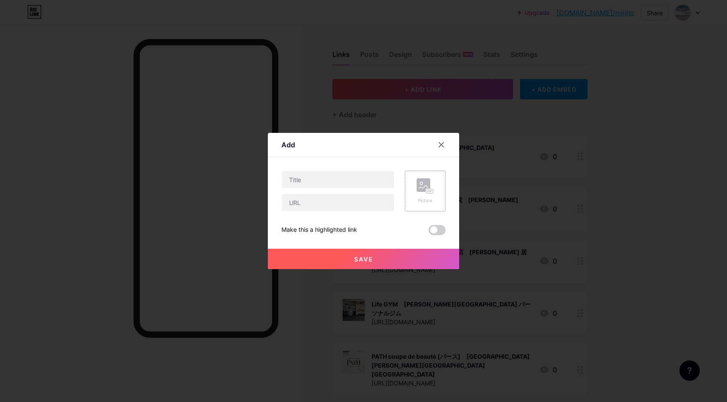
click at [430, 187] on rect at bounding box center [423, 185] width 14 height 14
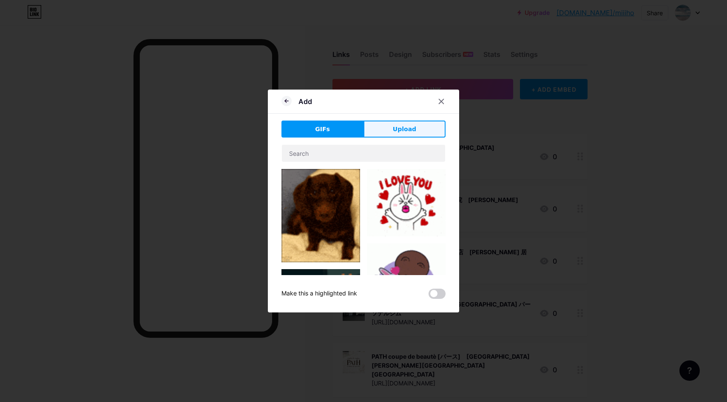
click at [413, 132] on span "Upload" at bounding box center [404, 129] width 23 height 9
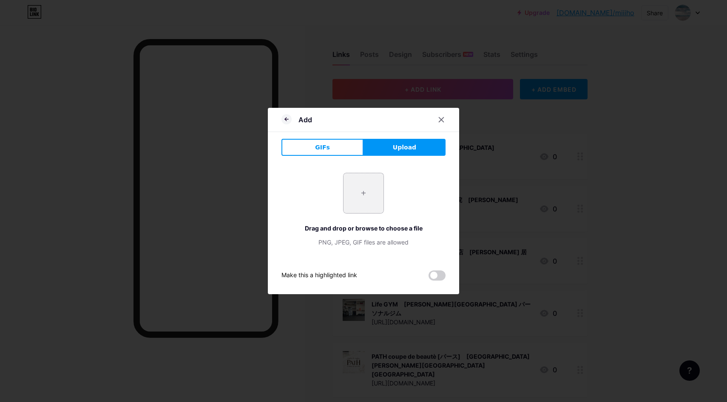
click at [371, 182] on input "file" at bounding box center [363, 193] width 40 height 40
type input "C:\fakepath\スクリーンショット 2025-08-18 11.59.56.jpg"
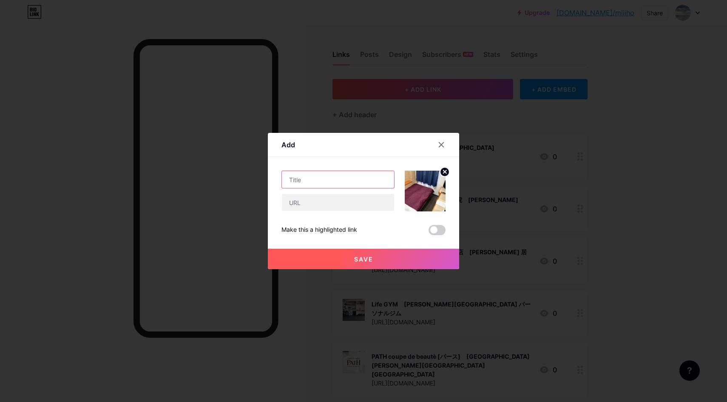
click at [355, 179] on input "text" at bounding box center [338, 179] width 112 height 17
paste input "[PERSON_NAME]ファイブシーズホテル｜[PERSON_NAME][GEOGRAPHIC_DATA]"
type input "[PERSON_NAME][GEOGRAPHIC_DATA]｜[PERSON_NAME][GEOGRAPHIC_DATA]"
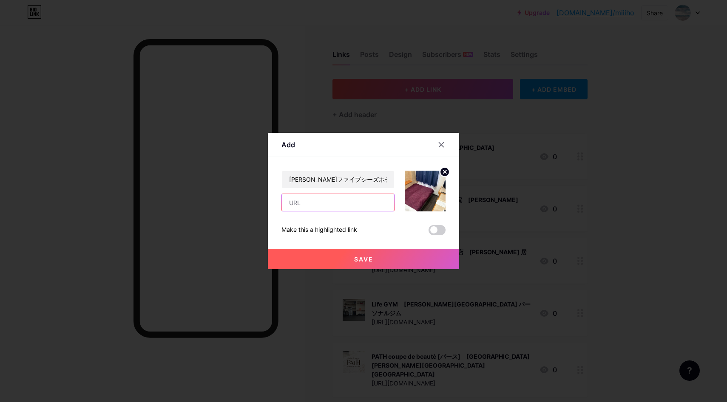
click at [338, 206] on input "text" at bounding box center [338, 202] width 112 height 17
paste input "[URL][DOMAIN_NAME]"
type input "[URL][DOMAIN_NAME]"
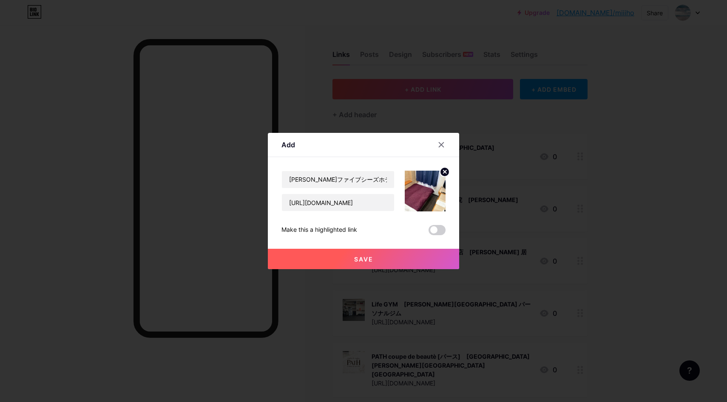
drag, startPoint x: 357, startPoint y: 256, endPoint x: 362, endPoint y: 249, distance: 7.9
click at [357, 256] on span "Save" at bounding box center [363, 259] width 19 height 7
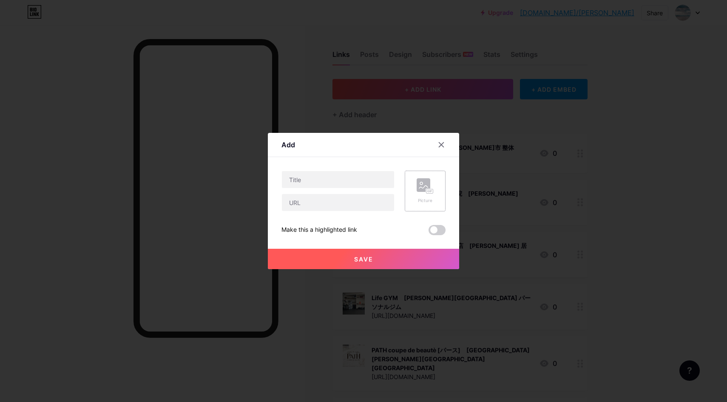
click at [433, 185] on icon at bounding box center [424, 186] width 17 height 16
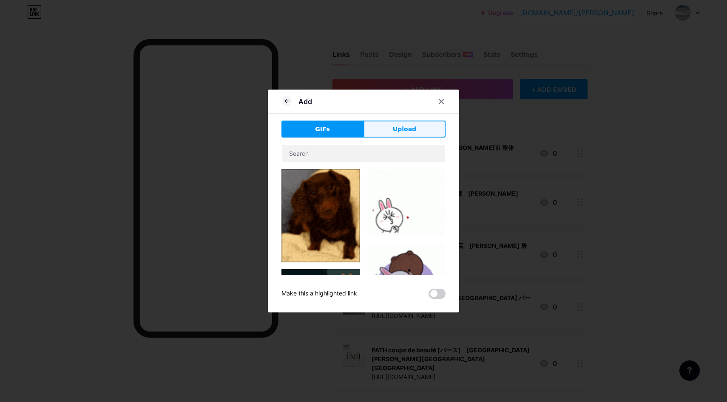
click at [414, 135] on button "Upload" at bounding box center [404, 129] width 82 height 17
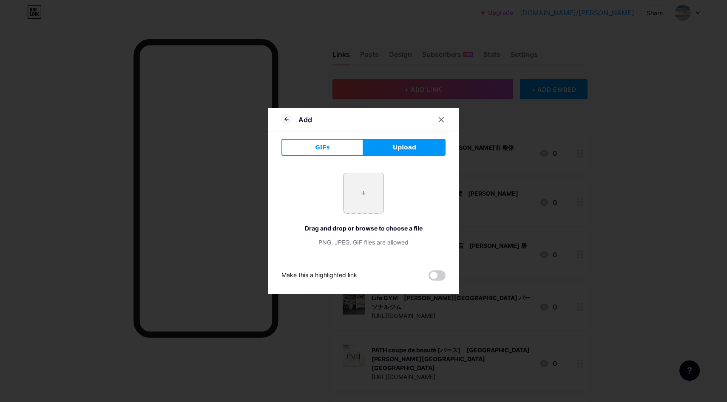
click at [366, 190] on input "file" at bounding box center [363, 193] width 40 height 40
type input "C:\fakepath\スクリーンショット 2025-08-18 12.04.04.jpg"
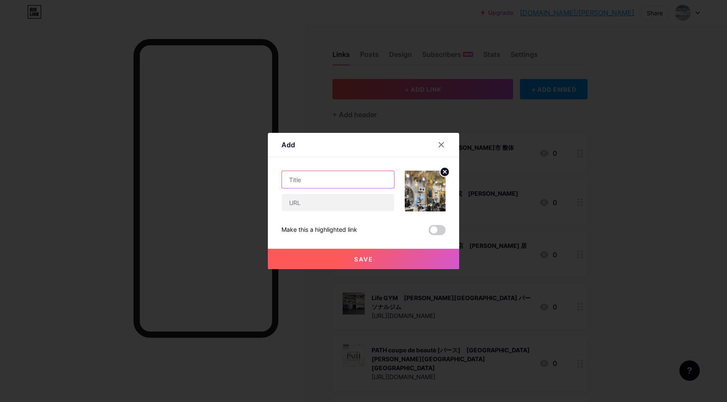
click at [355, 180] on input "text" at bounding box center [338, 179] width 112 height 17
paste input "メルモアロマヘアー 尼崎 美容院(カラー/ヘッドスパ/髪質改善)｜[GEOGRAPHIC_DATA] [GEOGRAPHIC_DATA]"
type input "メルモアロマヘアー 尼崎 美容院(カラー/ヘッドスパ/髪質改善)｜[GEOGRAPHIC_DATA] [GEOGRAPHIC_DATA]"
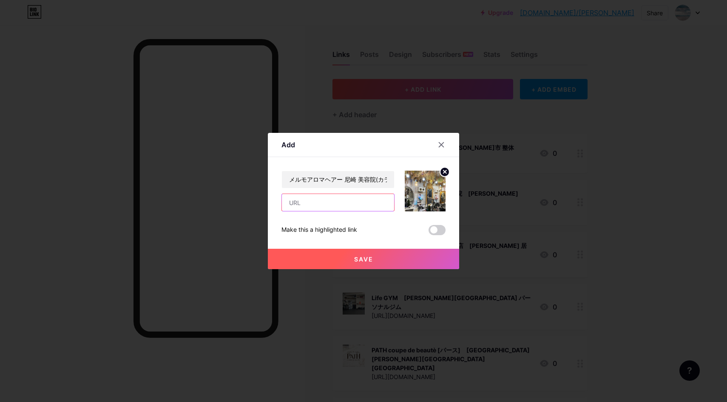
click at [317, 206] on input "text" at bounding box center [338, 202] width 112 height 17
paste input "[URL][DOMAIN_NAME]"
type input "[URL][DOMAIN_NAME]"
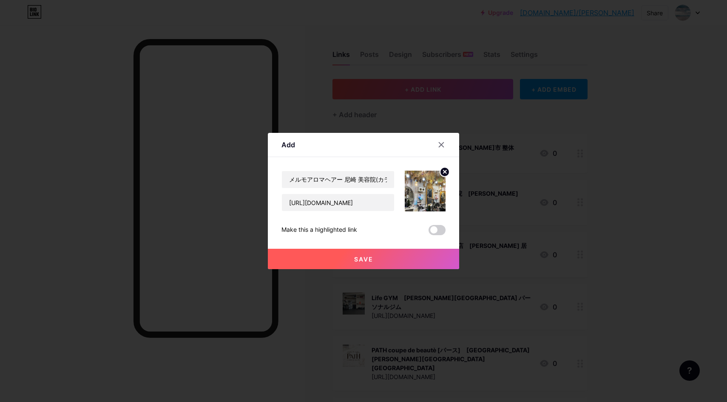
drag, startPoint x: 319, startPoint y: 256, endPoint x: 322, endPoint y: 250, distance: 6.3
click at [319, 255] on button "Save" at bounding box center [363, 259] width 191 height 20
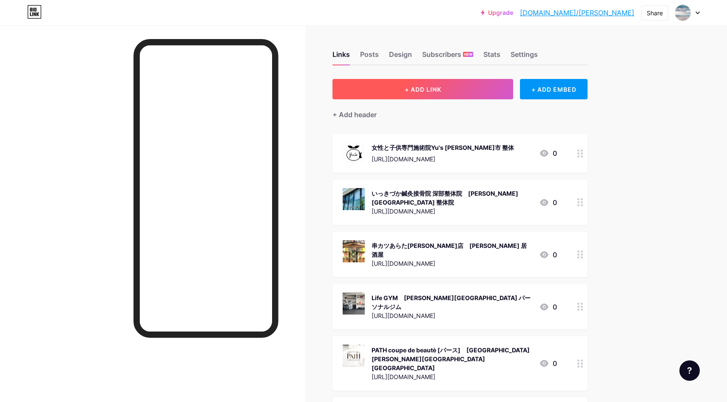
click at [452, 99] on button "+ ADD LINK" at bounding box center [422, 89] width 181 height 20
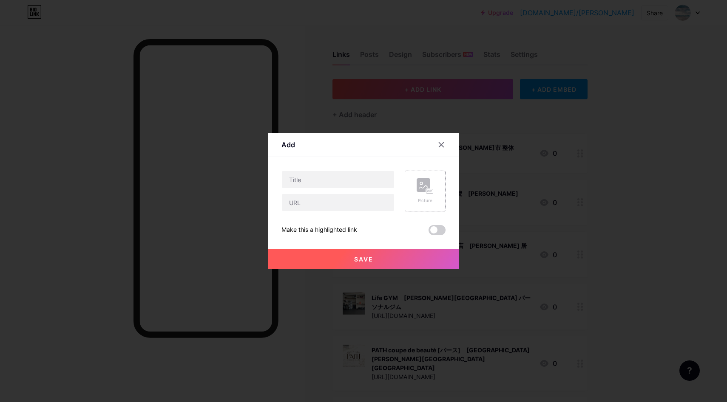
click at [428, 184] on rect at bounding box center [423, 185] width 14 height 14
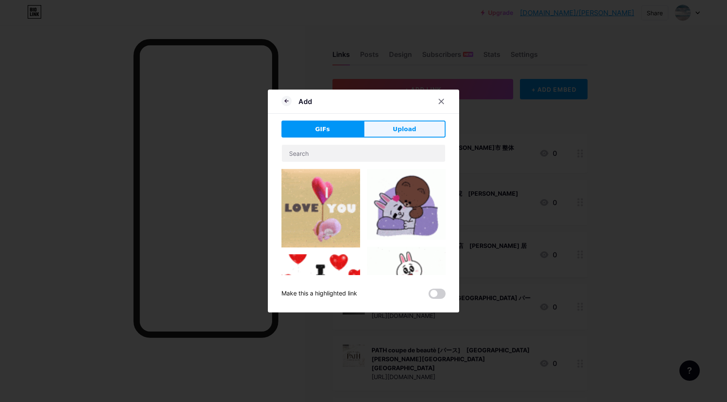
click at [416, 130] on button "Upload" at bounding box center [404, 129] width 82 height 17
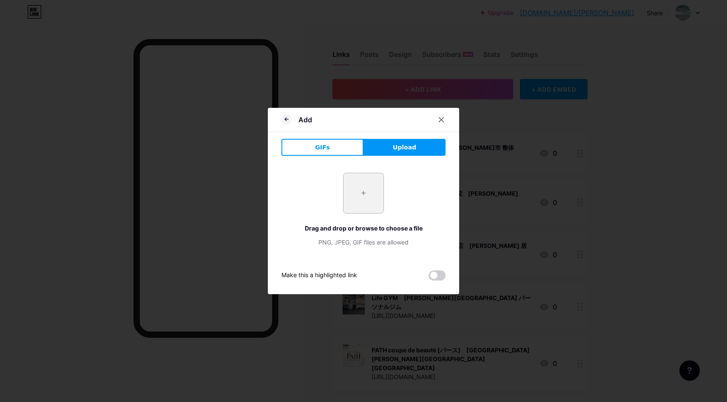
click at [371, 193] on input "file" at bounding box center [363, 193] width 40 height 40
type input "C:\fakepath\スクリーンショット [DATE] 12.22.48.jpg"
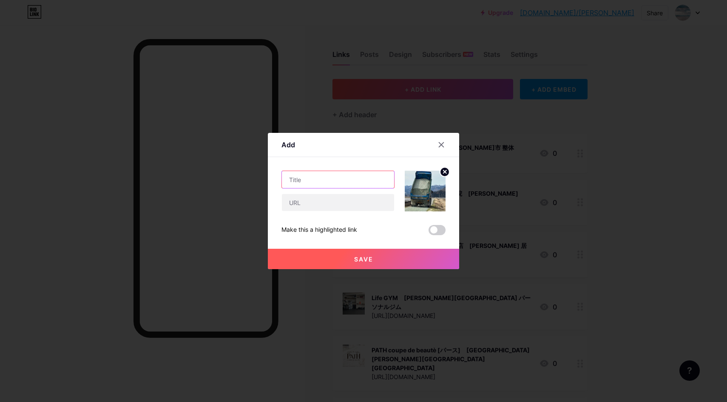
click at [356, 181] on input "text" at bounding box center [338, 179] width 112 height 17
paste input "有限会社[PERSON_NAME]重機建設｜[PERSON_NAME][GEOGRAPHIC_DATA] 解体業"
type input "有限会社[PERSON_NAME]重機建設｜[PERSON_NAME][GEOGRAPHIC_DATA] 解体業"
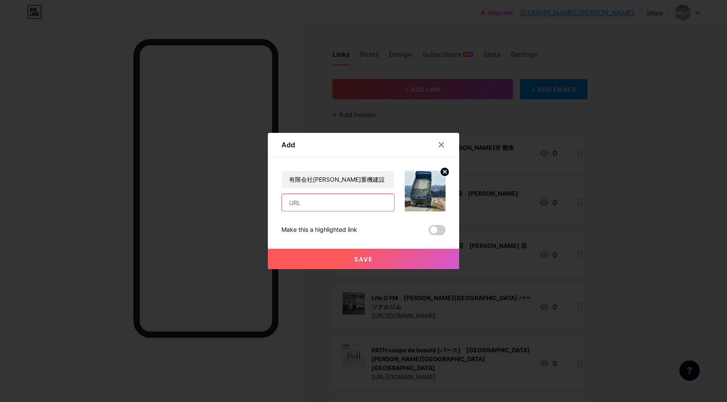
click at [313, 206] on input "text" at bounding box center [338, 202] width 112 height 17
paste input "[URL][DOMAIN_NAME]"
type input "[URL][DOMAIN_NAME]"
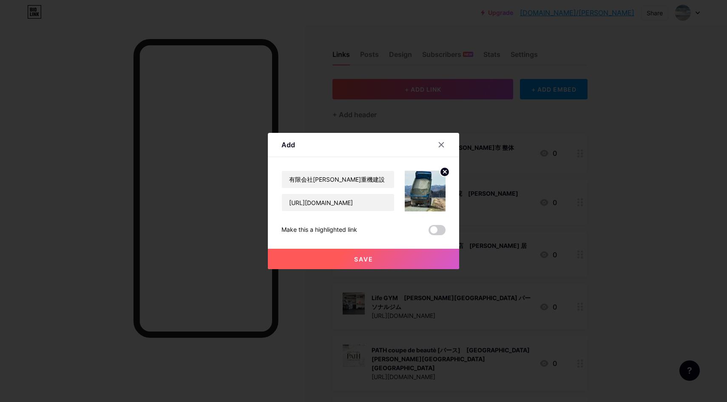
click at [345, 259] on button "Save" at bounding box center [363, 259] width 191 height 20
